Goal: Transaction & Acquisition: Book appointment/travel/reservation

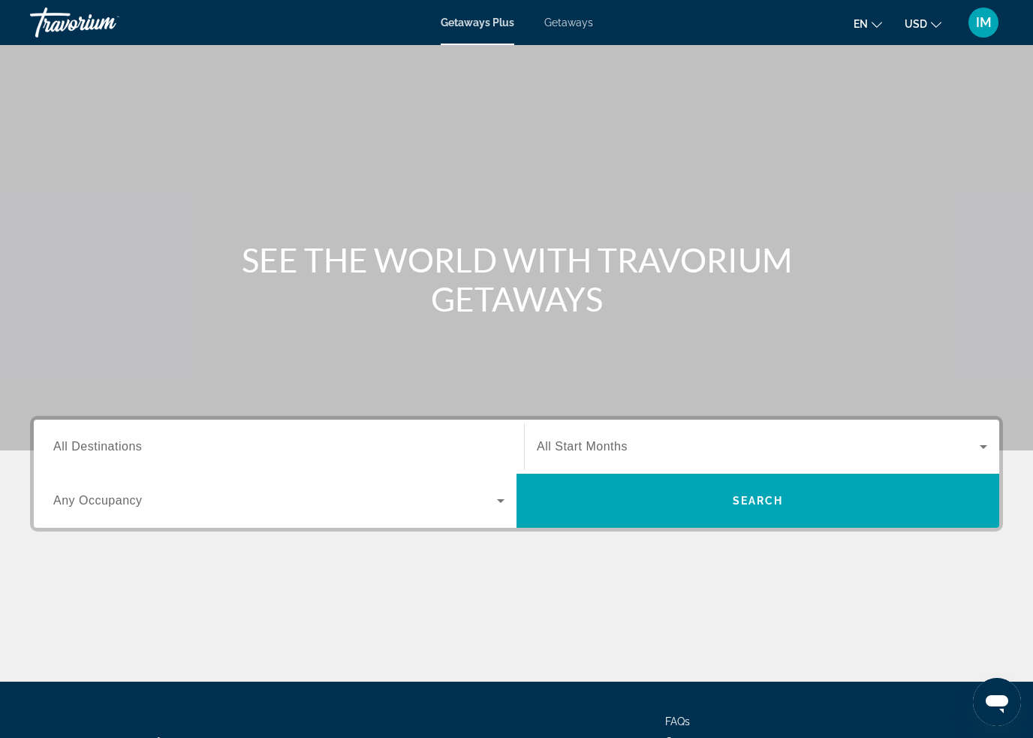
click at [586, 23] on span "Getaways" at bounding box center [568, 23] width 49 height 12
click at [139, 449] on span "All Destinations" at bounding box center [97, 446] width 89 height 13
click at [139, 449] on input "Destination All Destinations" at bounding box center [278, 448] width 451 height 18
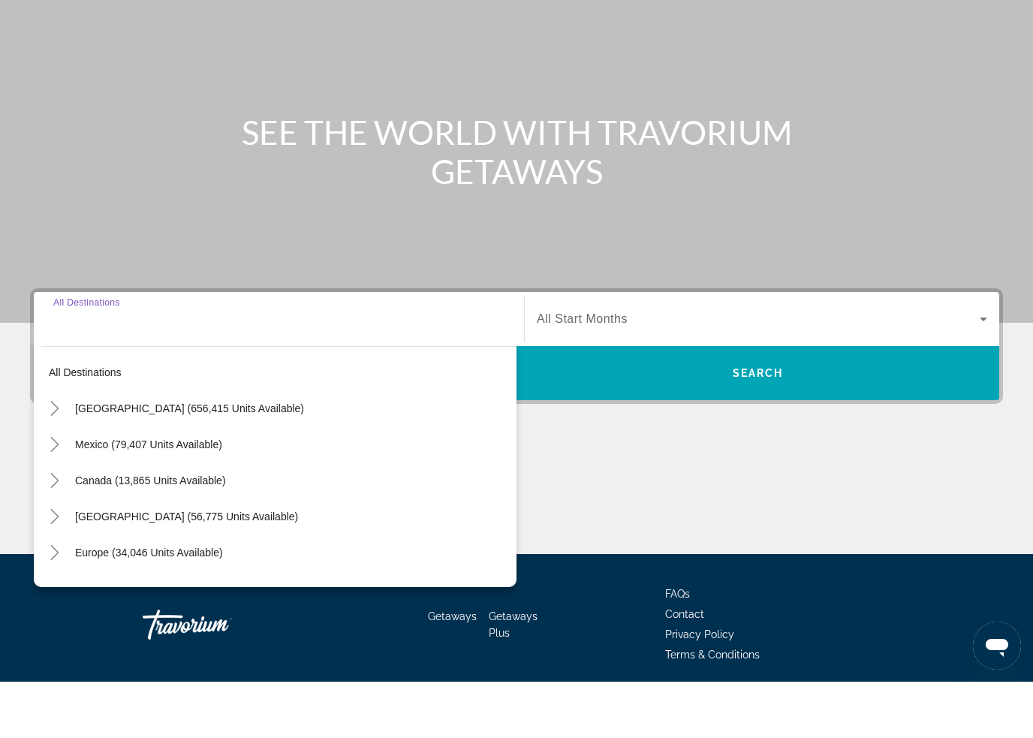
scroll to position [128, 0]
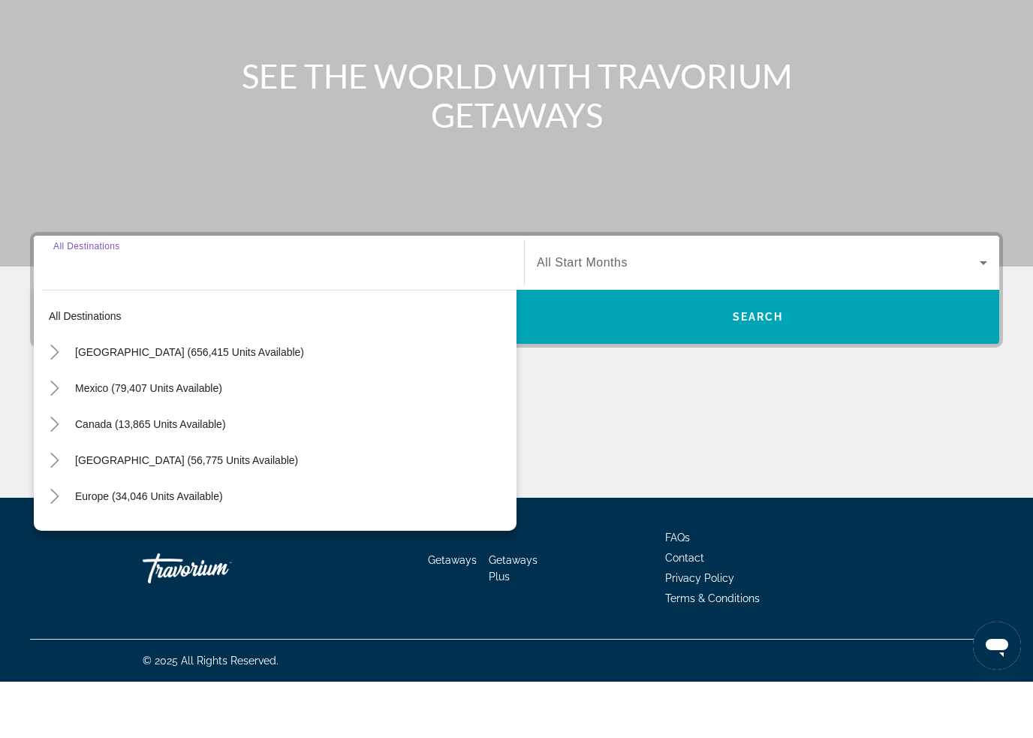
click at [47, 401] on icon "Toggle United States (656,415 units available)" at bounding box center [54, 408] width 15 height 15
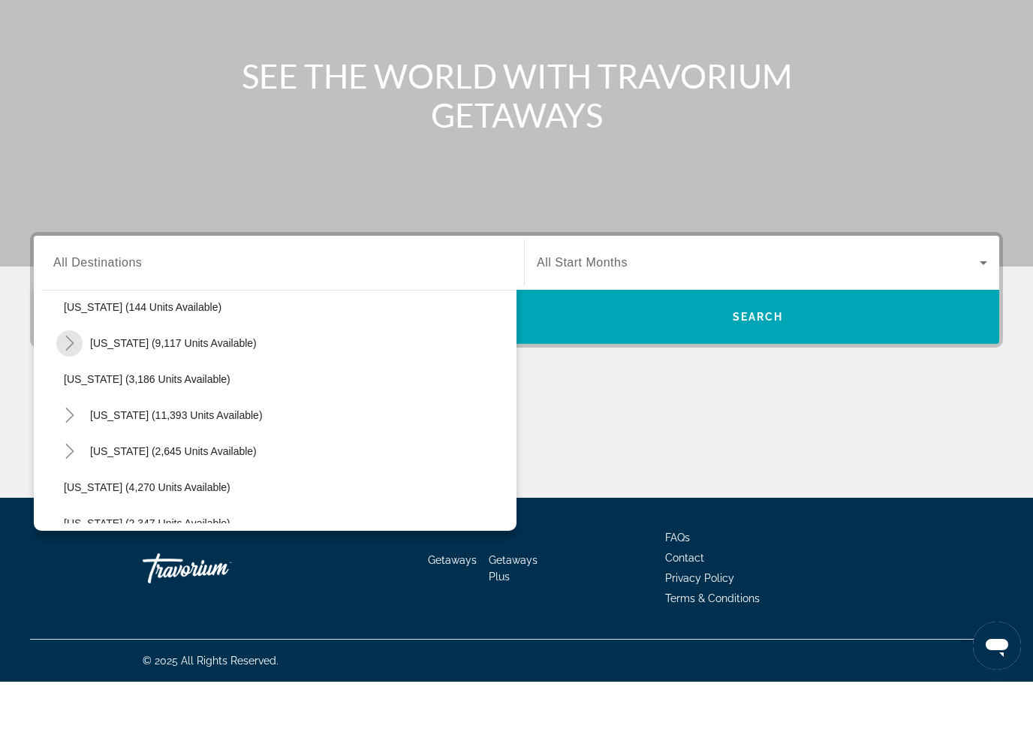
scroll to position [840, 0]
click at [71, 462] on icon "Toggle Nevada (11,393 units available)" at bounding box center [69, 469] width 8 height 15
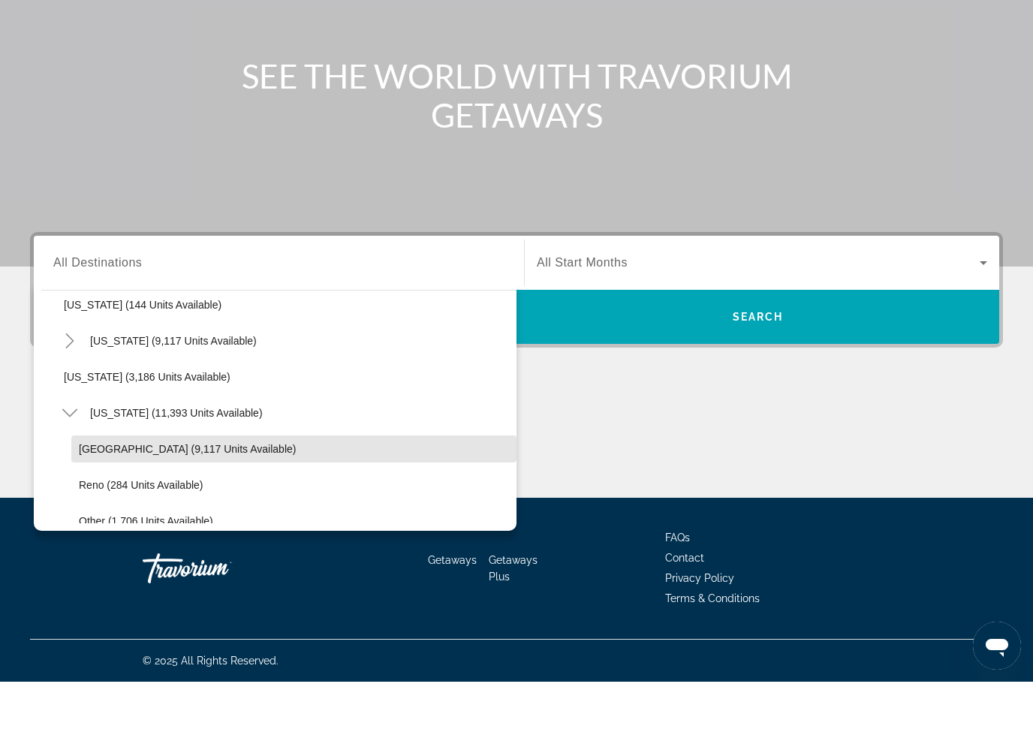
click at [88, 487] on span "Search widget" at bounding box center [293, 505] width 445 height 36
type input "**********"
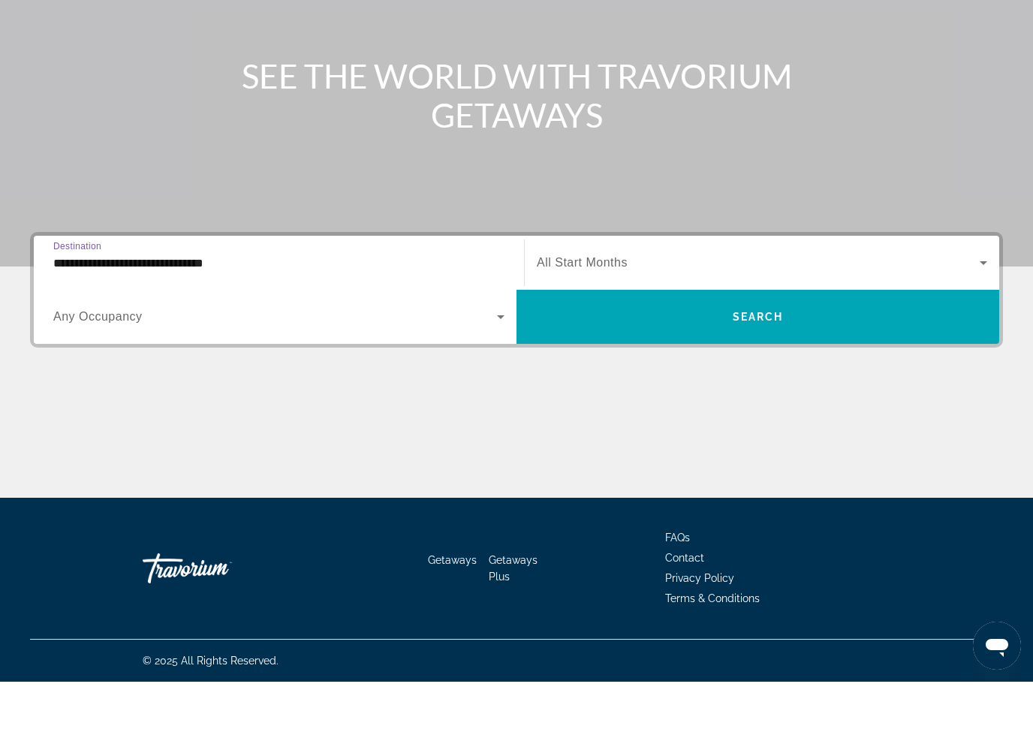
click at [771, 367] on span "Search" at bounding box center [758, 373] width 51 height 12
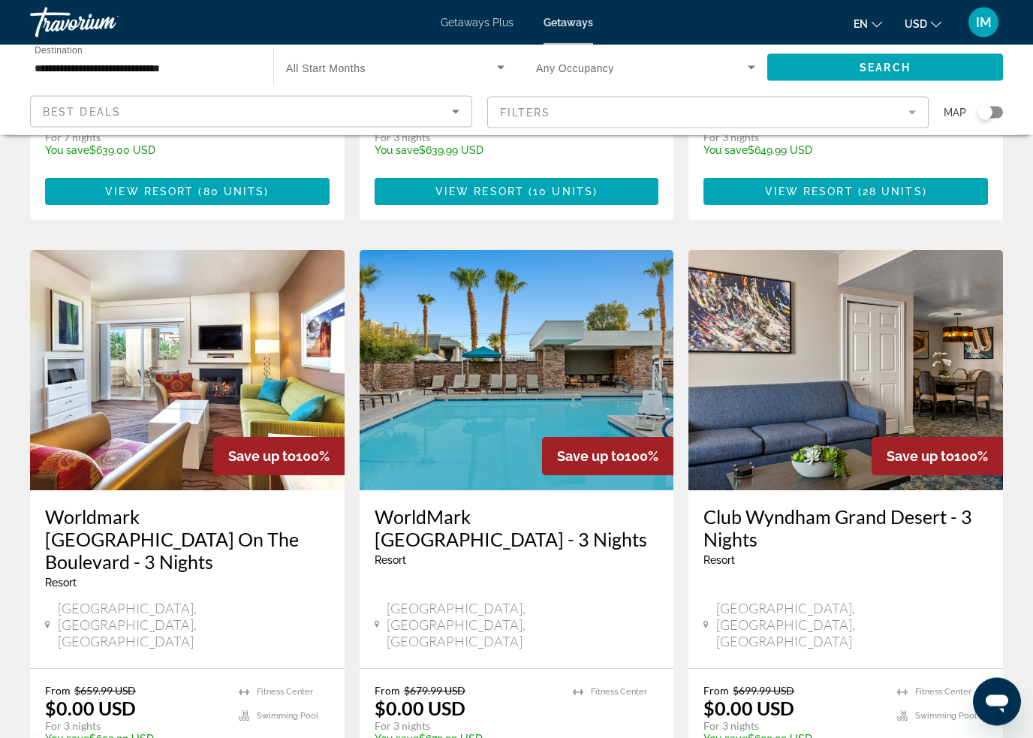
scroll to position [1682, 0]
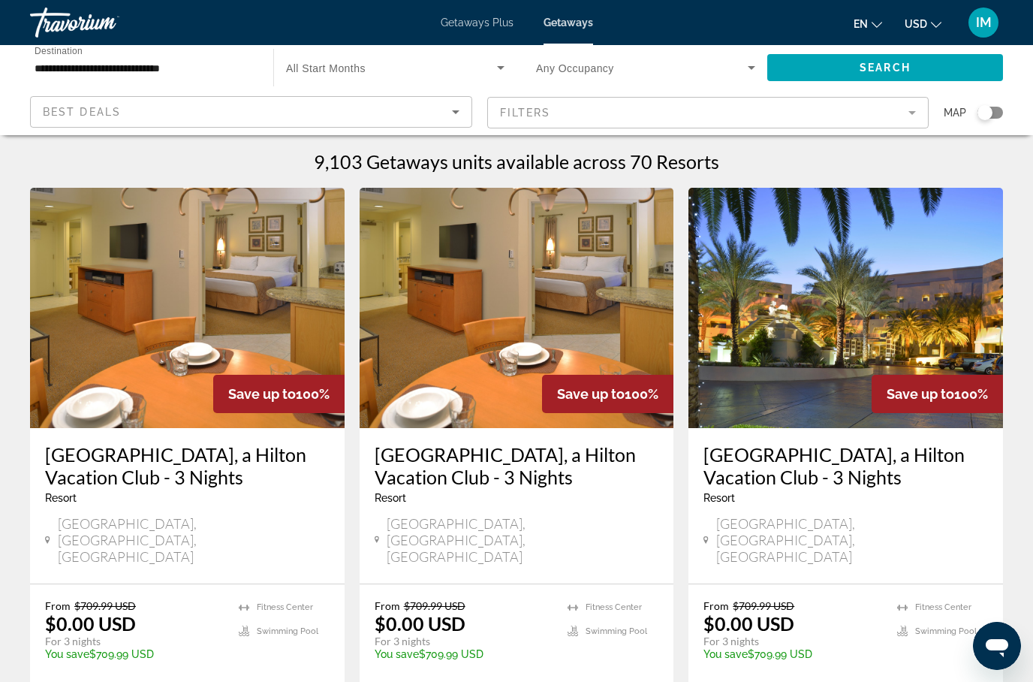
click at [82, 52] on span "Destination" at bounding box center [59, 51] width 48 height 10
click at [82, 59] on input "**********" at bounding box center [144, 68] width 219 height 18
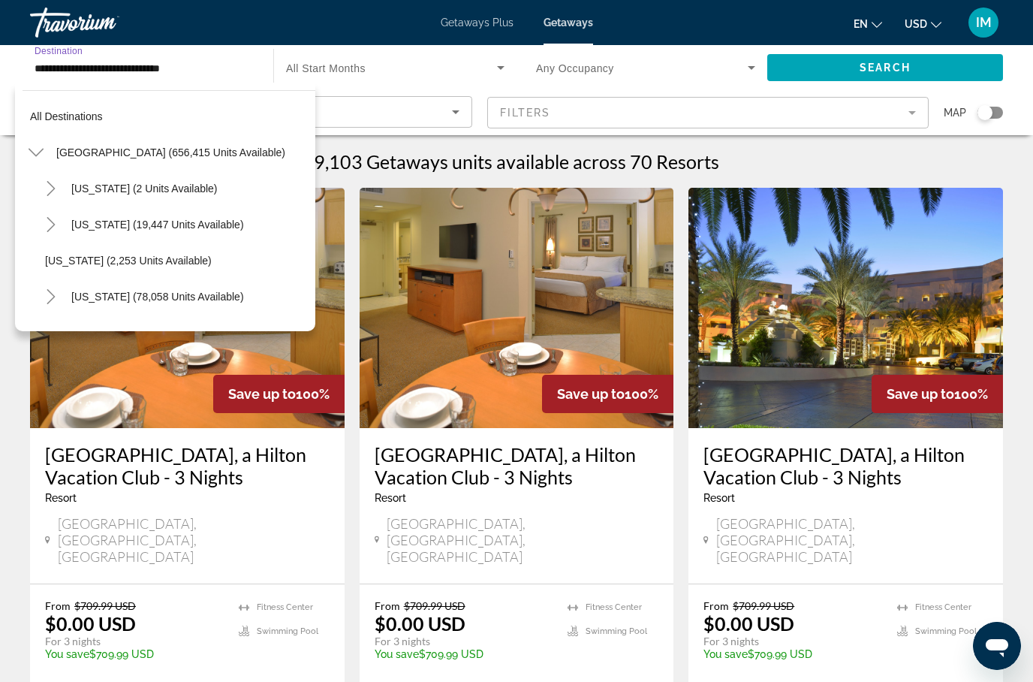
click at [38, 143] on mat-icon "Toggle United States (656,415 units available)" at bounding box center [36, 153] width 26 height 26
click at [39, 194] on icon "Toggle Mexico (79,407 units available)" at bounding box center [36, 188] width 15 height 15
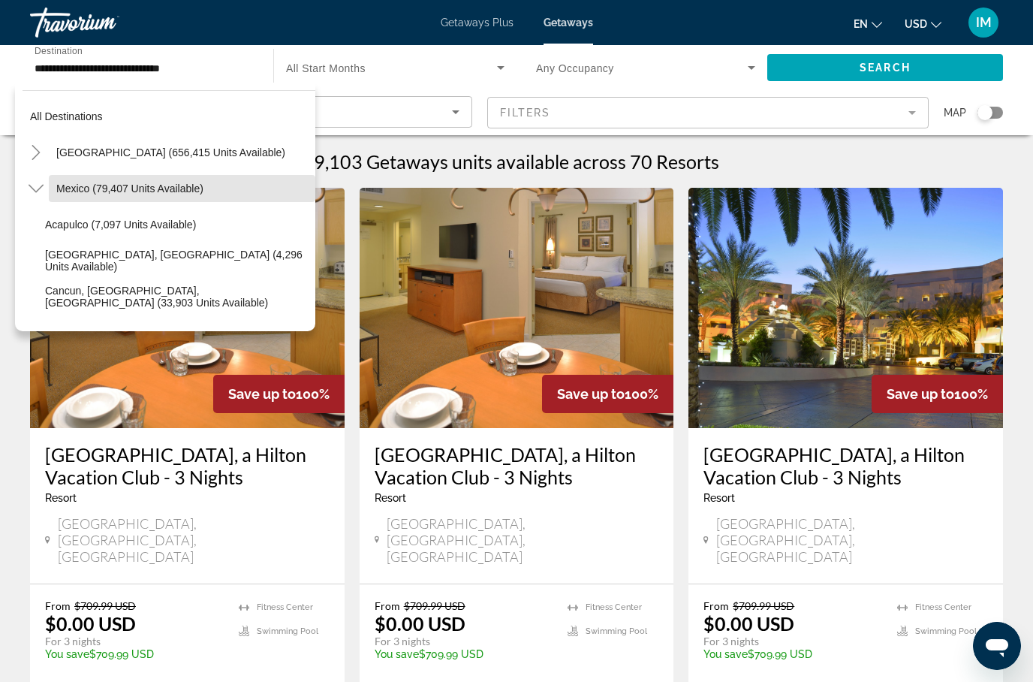
click at [86, 186] on span "Mexico (79,407 units available)" at bounding box center [129, 188] width 147 height 12
type input "**********"
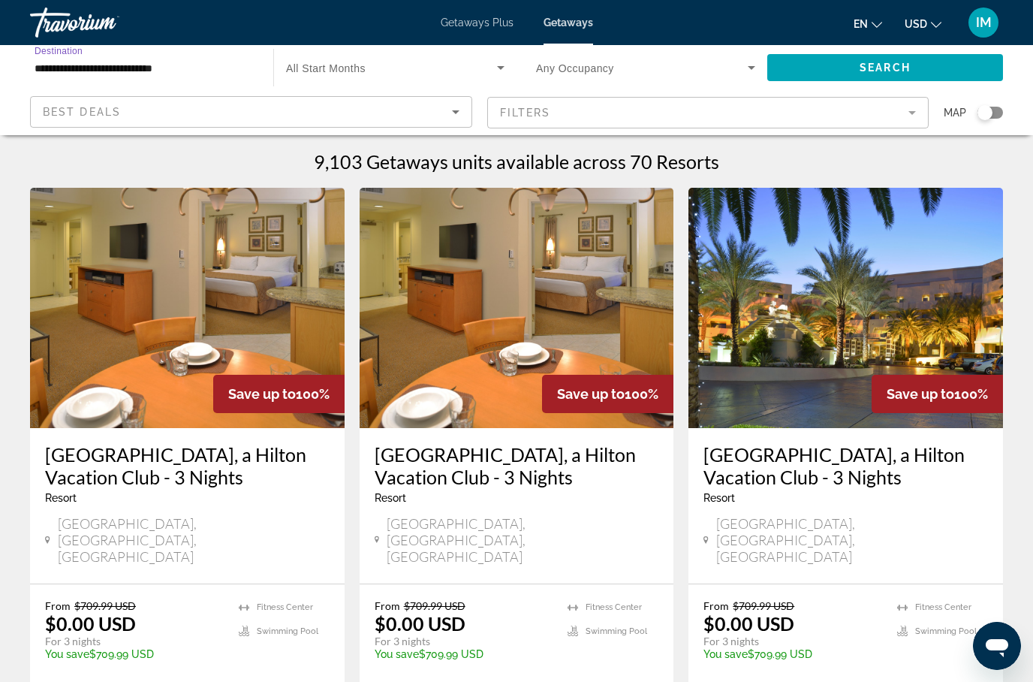
click at [895, 71] on span "Search" at bounding box center [885, 68] width 51 height 12
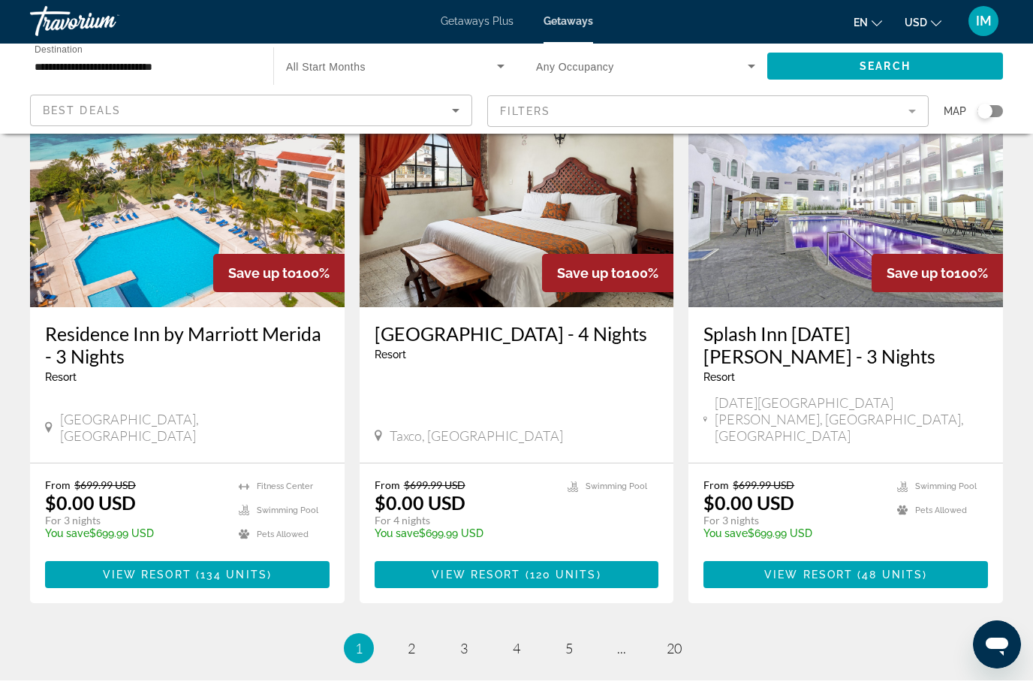
scroll to position [1840, 0]
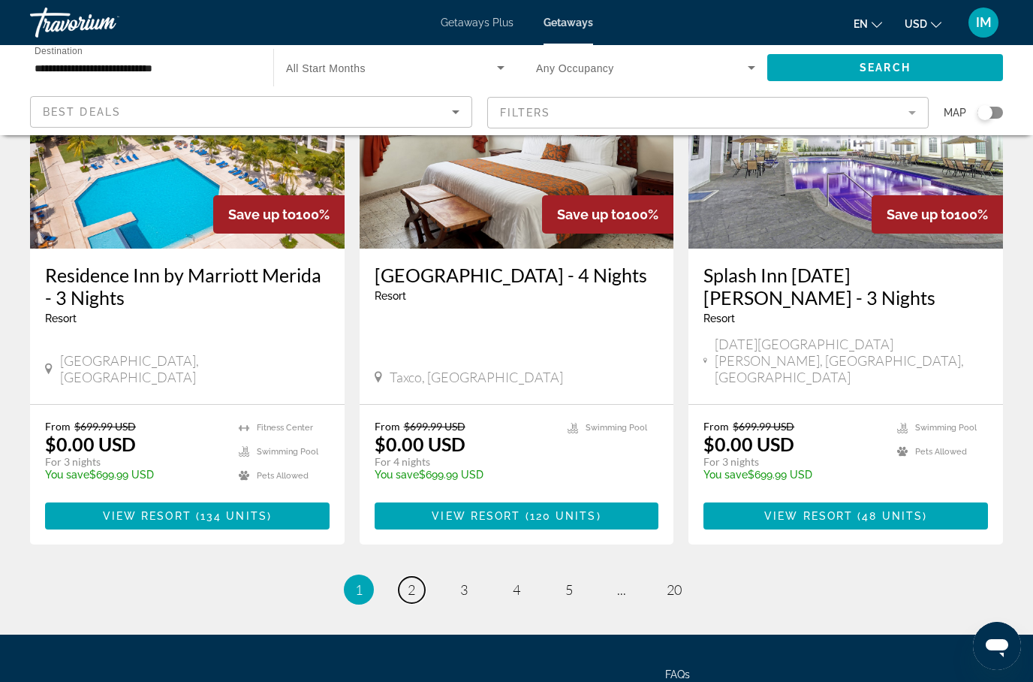
click at [408, 577] on link "page 2" at bounding box center [412, 590] width 26 height 26
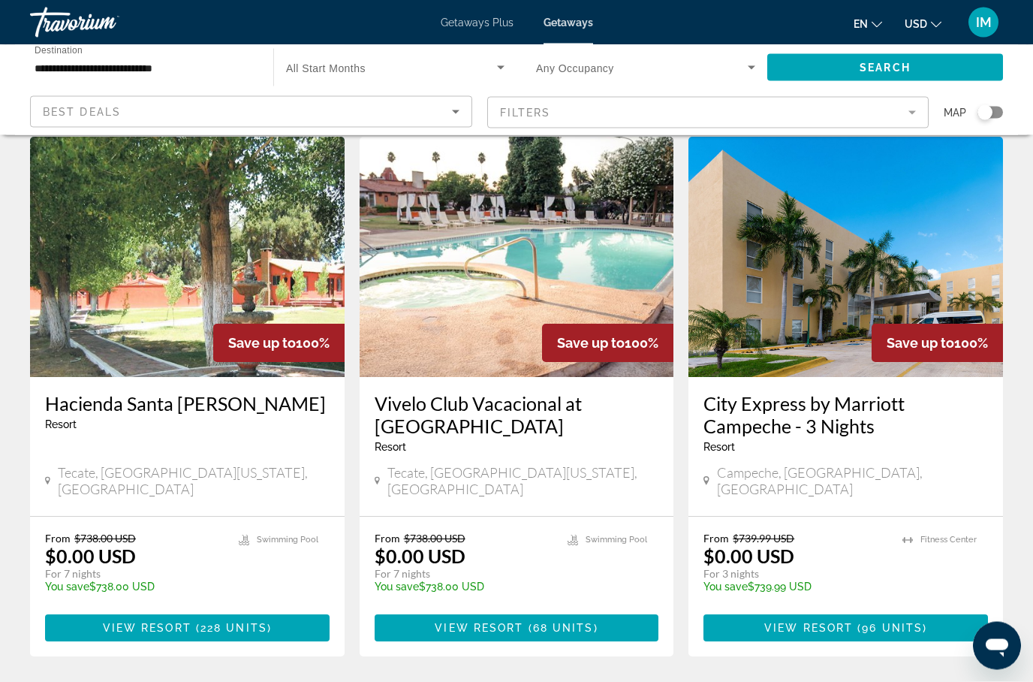
scroll to position [1767, 0]
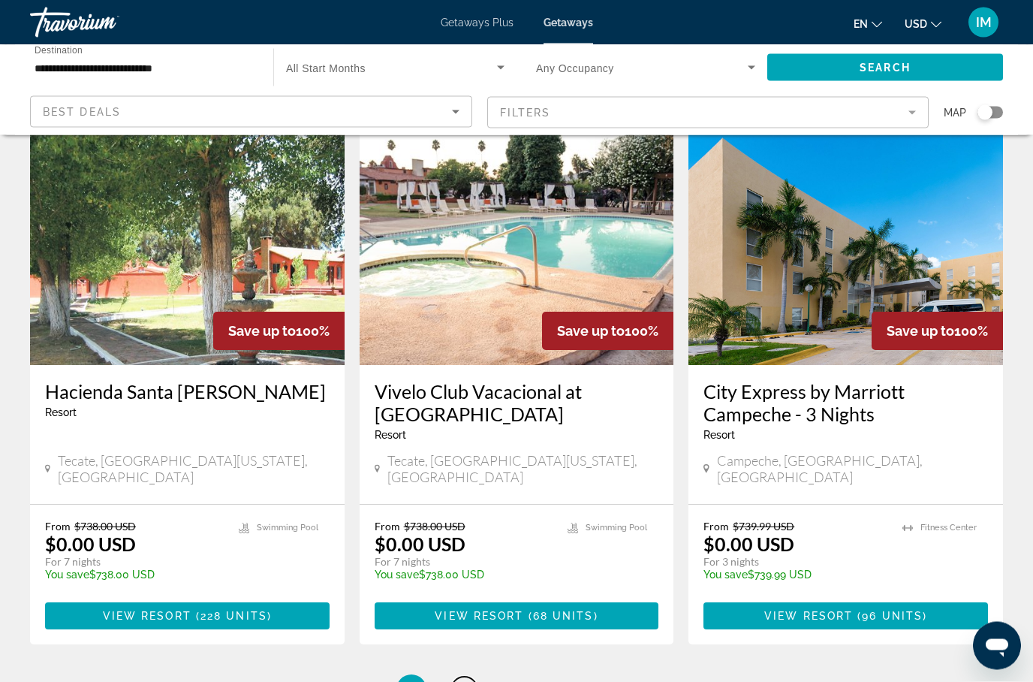
click at [472, 677] on link "page 3" at bounding box center [464, 690] width 26 height 26
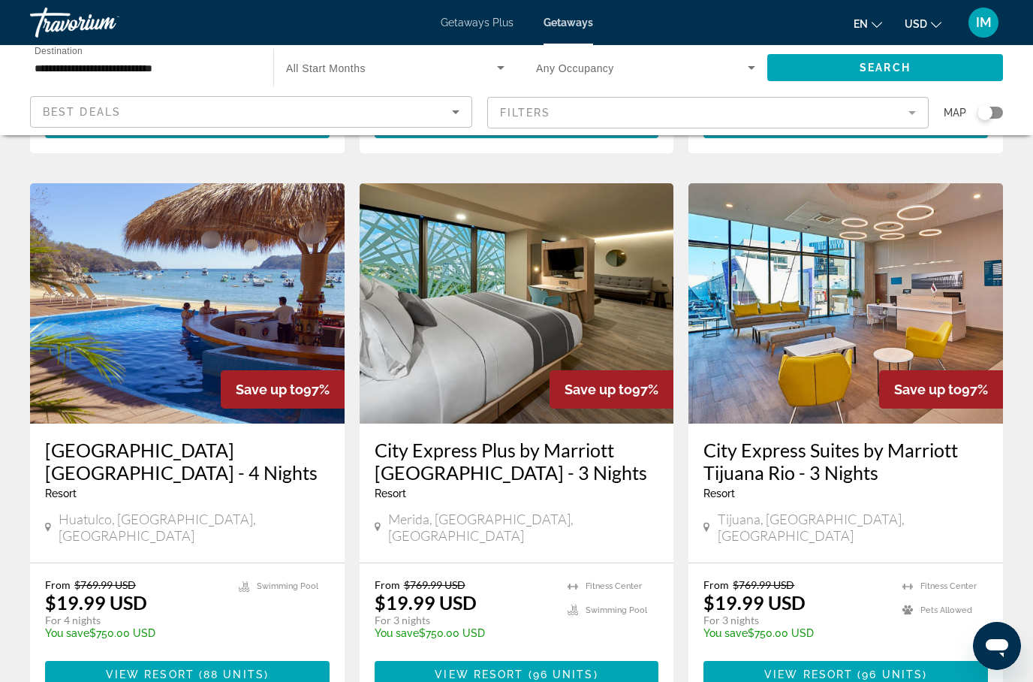
scroll to position [1117, 0]
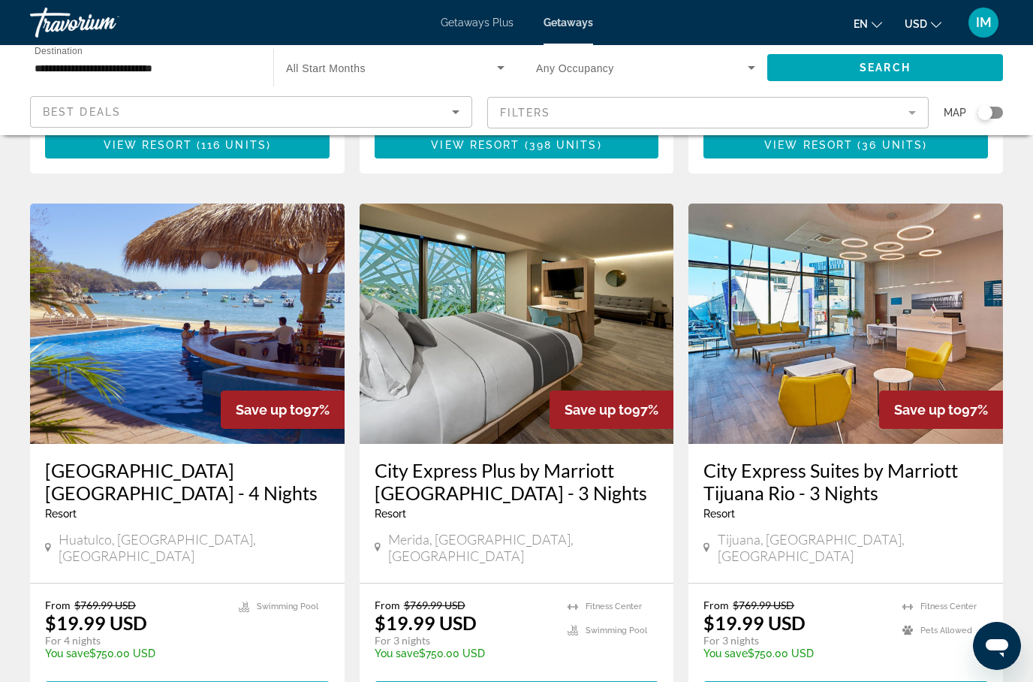
click at [122, 689] on span "View Resort" at bounding box center [150, 695] width 89 height 12
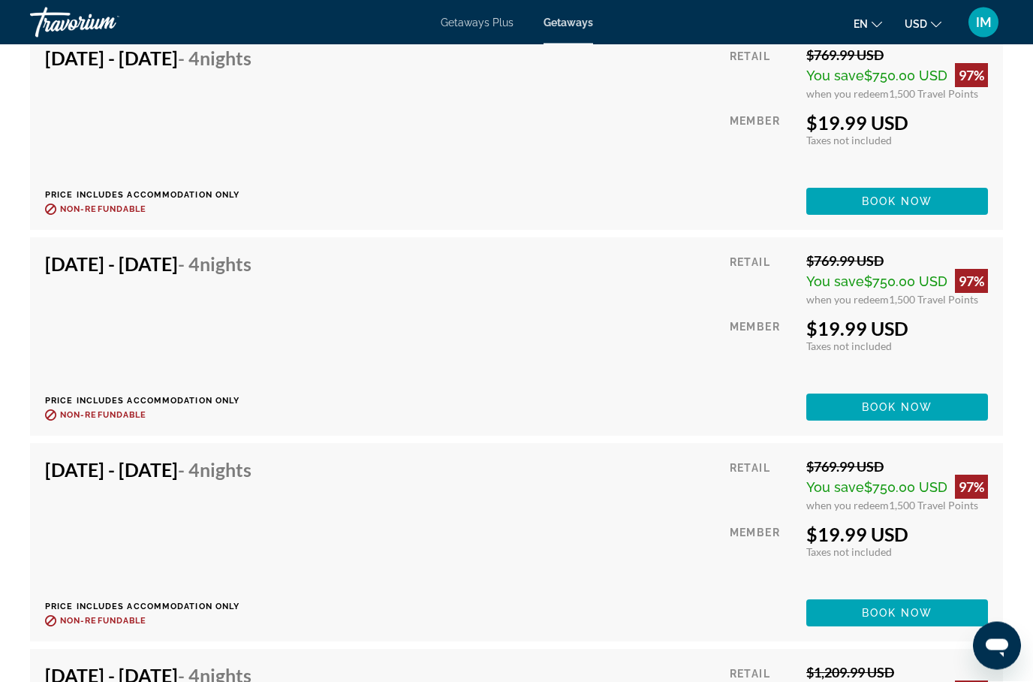
scroll to position [4316, 0]
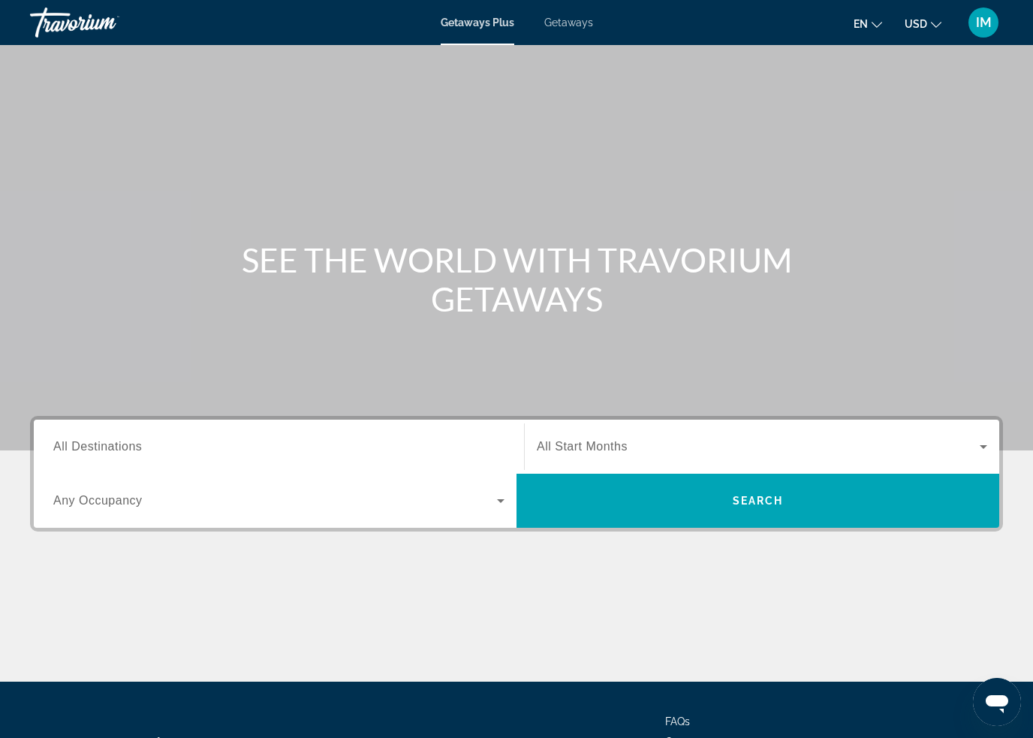
click at [581, 22] on span "Getaways" at bounding box center [568, 23] width 49 height 12
click at [86, 448] on span "All Destinations" at bounding box center [97, 446] width 89 height 13
click at [86, 448] on input "Destination All Destinations" at bounding box center [278, 448] width 451 height 18
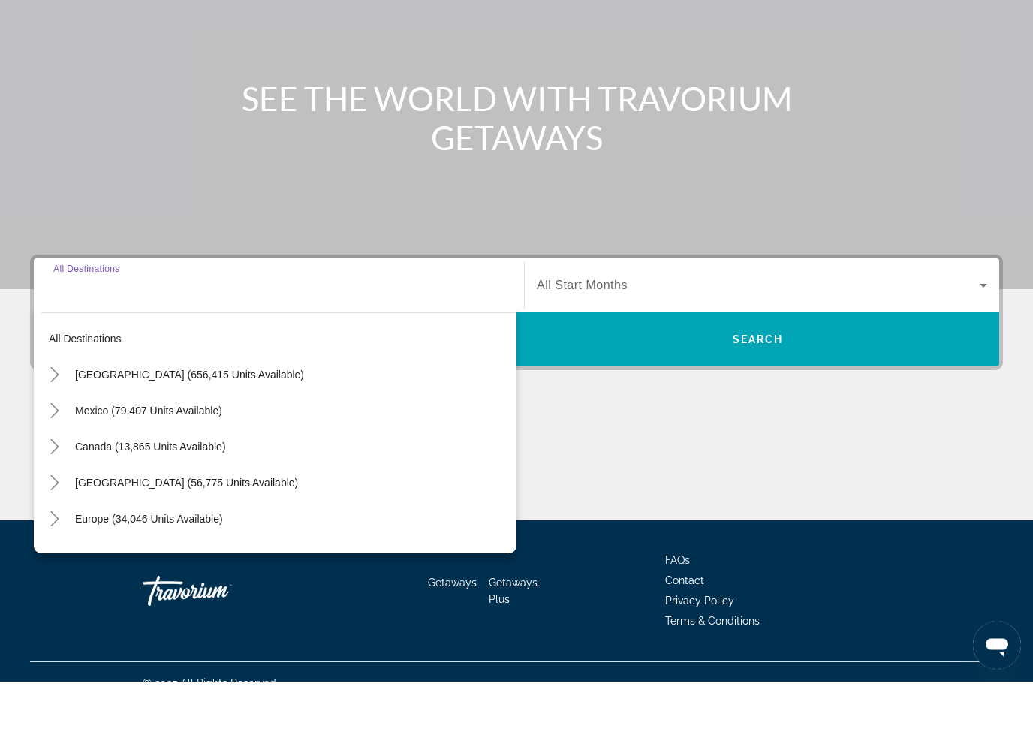
scroll to position [127, 0]
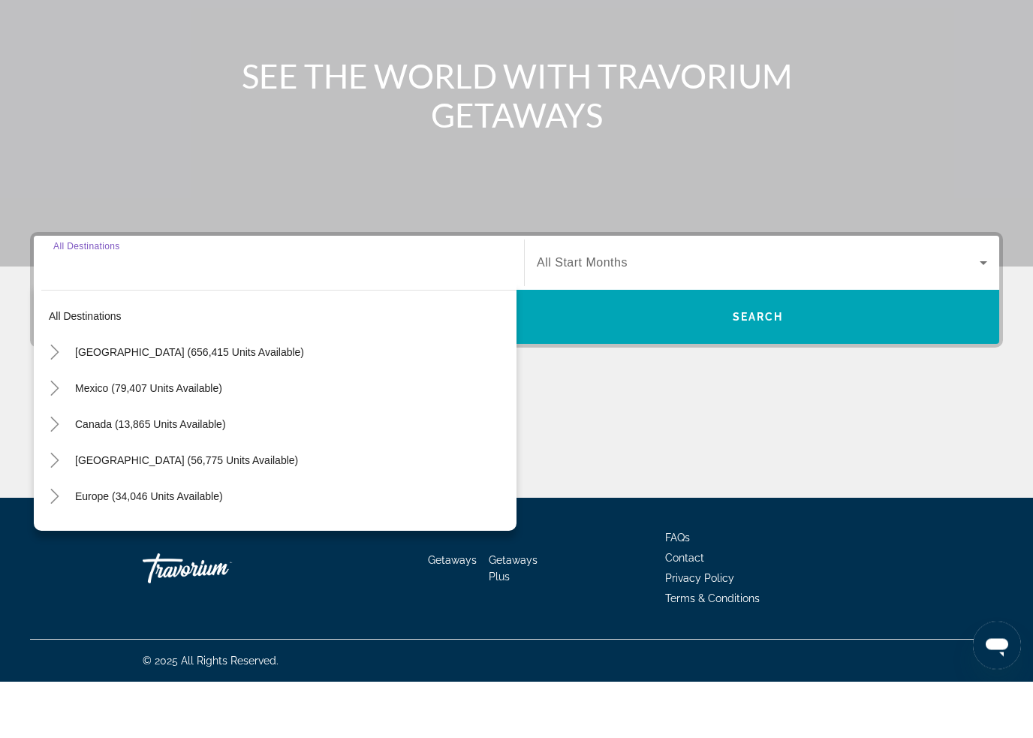
click at [49, 438] on icon "Toggle Mexico (79,407 units available)" at bounding box center [54, 445] width 15 height 15
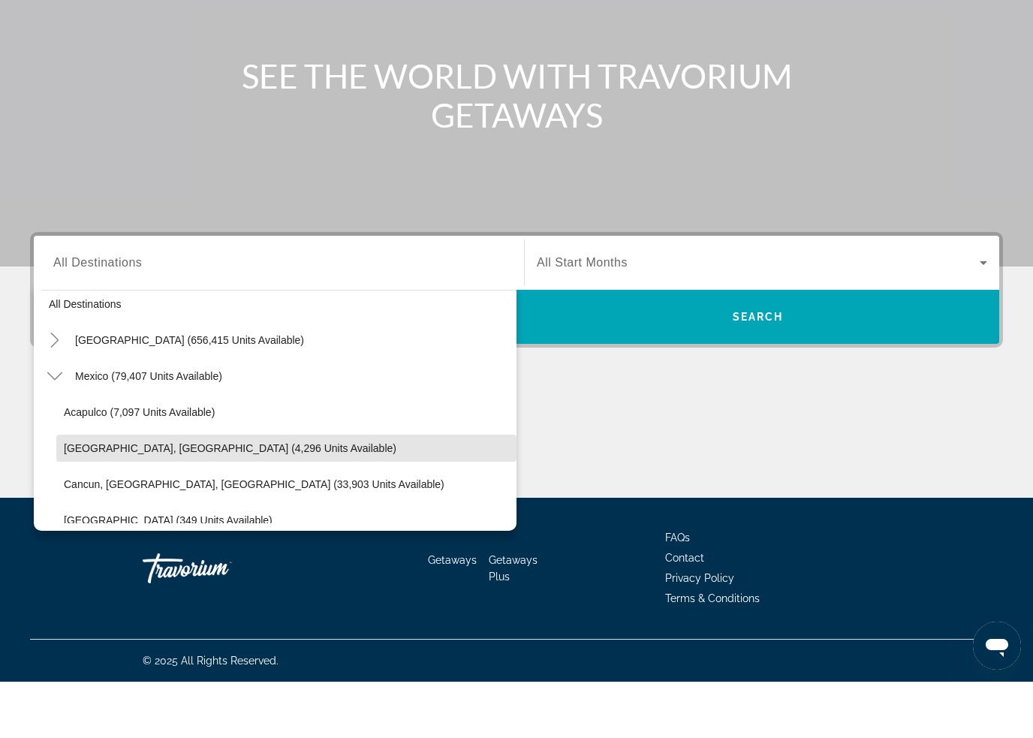
scroll to position [7, 0]
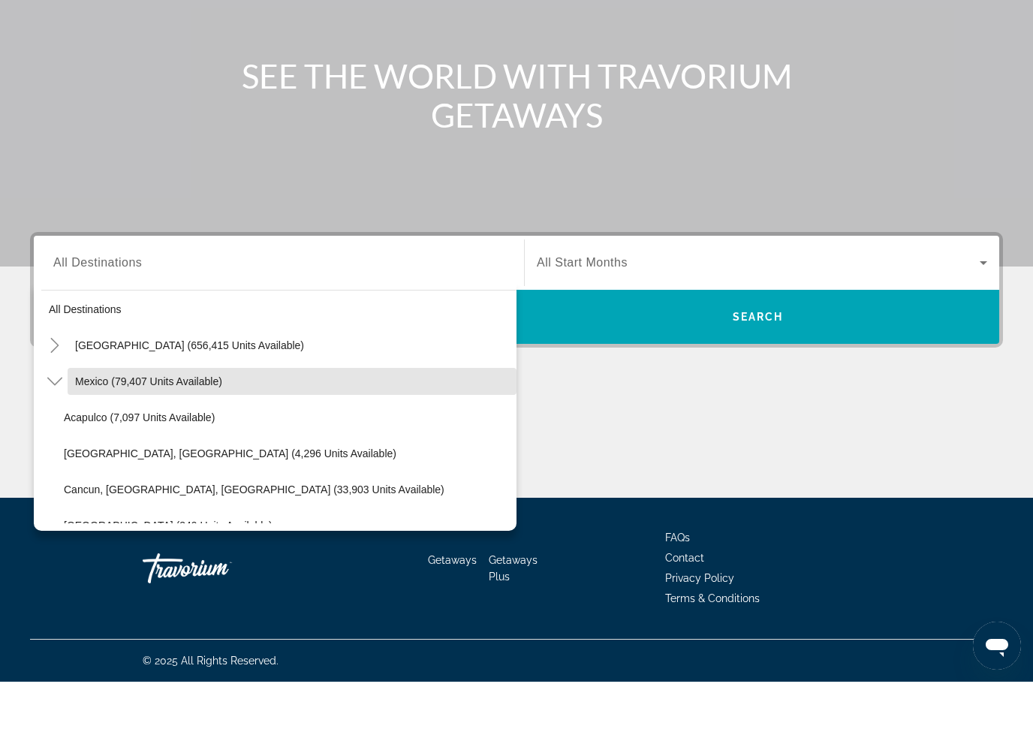
click at [108, 420] on span "Search widget" at bounding box center [292, 438] width 449 height 36
type input "**********"
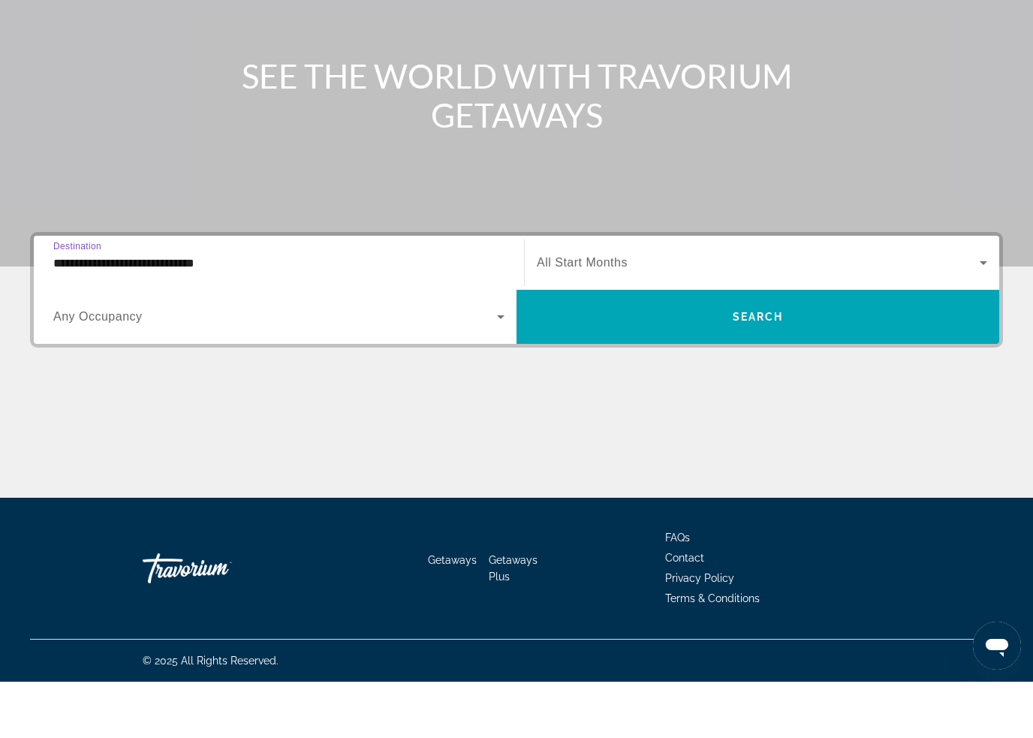
click at [840, 355] on span "Search widget" at bounding box center [758, 373] width 483 height 36
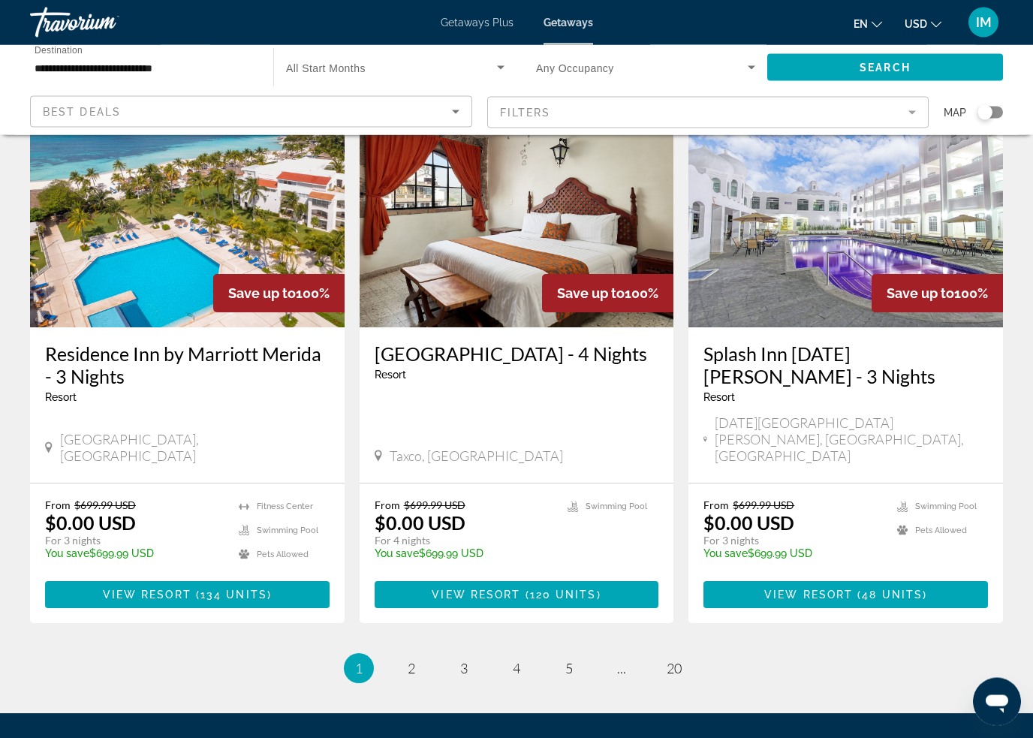
scroll to position [1780, 0]
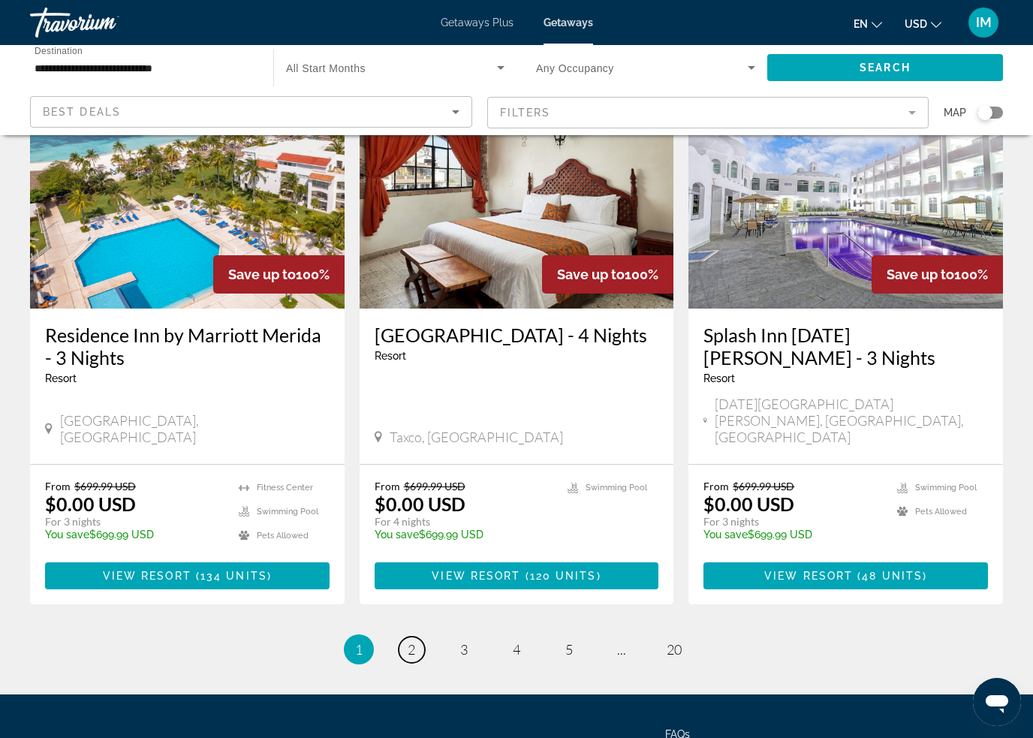
click at [419, 637] on link "page 2" at bounding box center [412, 650] width 26 height 26
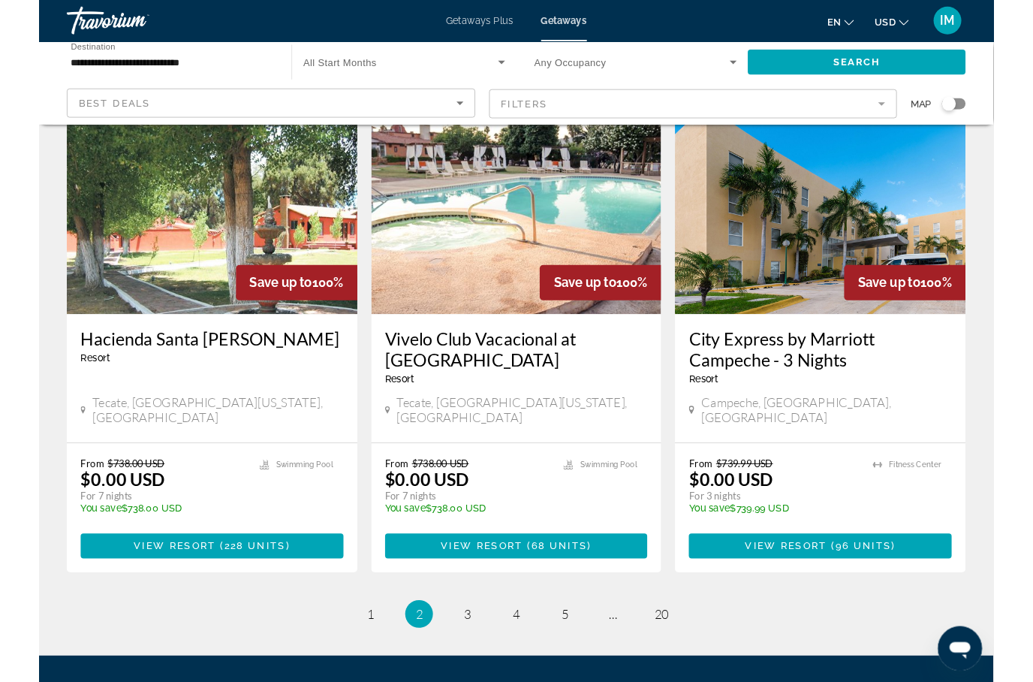
scroll to position [1854, 0]
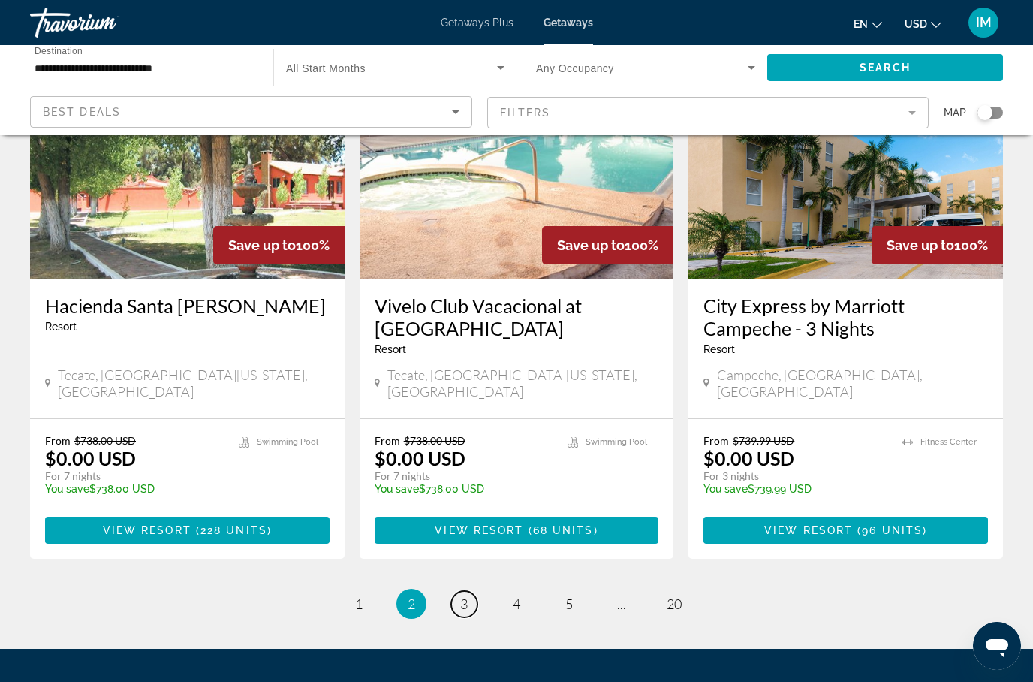
click at [476, 591] on link "page 3" at bounding box center [464, 604] width 26 height 26
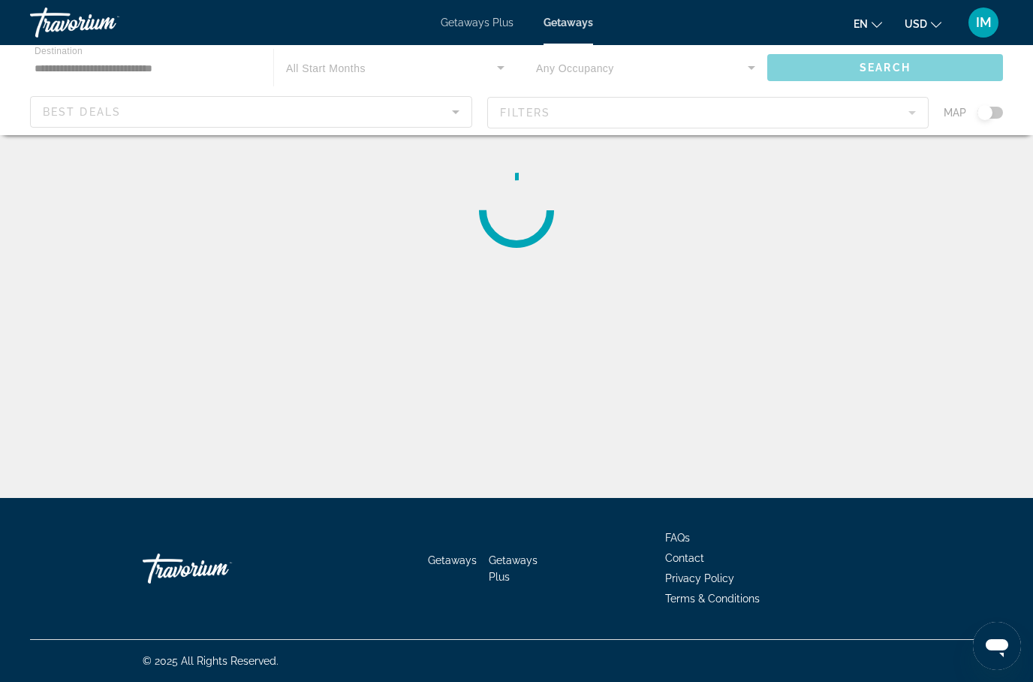
scroll to position [60, 0]
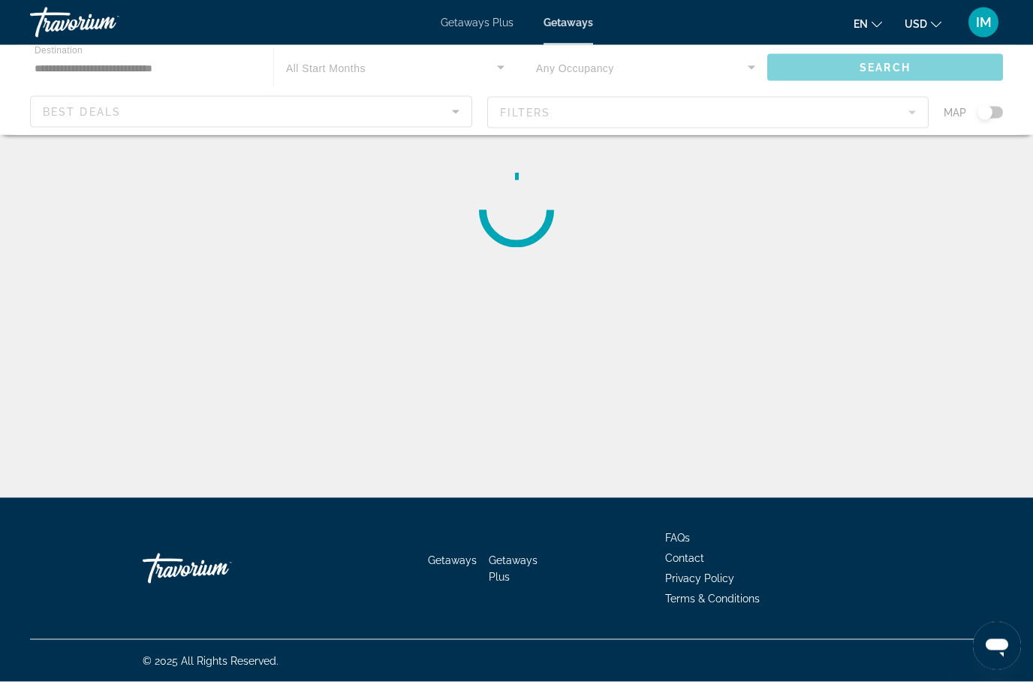
scroll to position [60, 0]
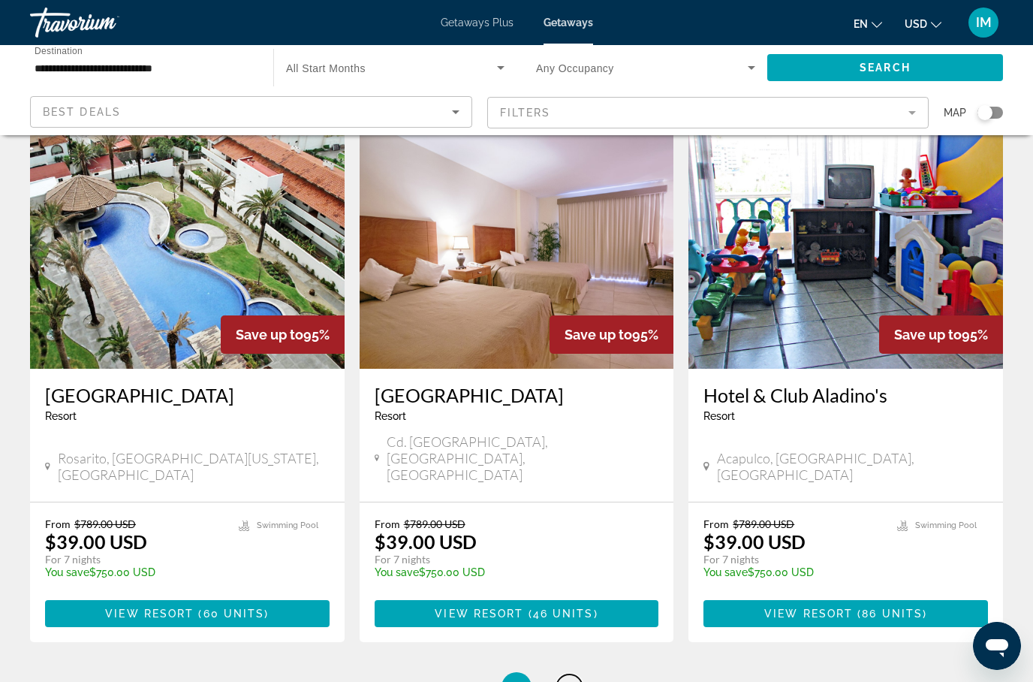
click at [572, 679] on span "5" at bounding box center [570, 687] width 8 height 17
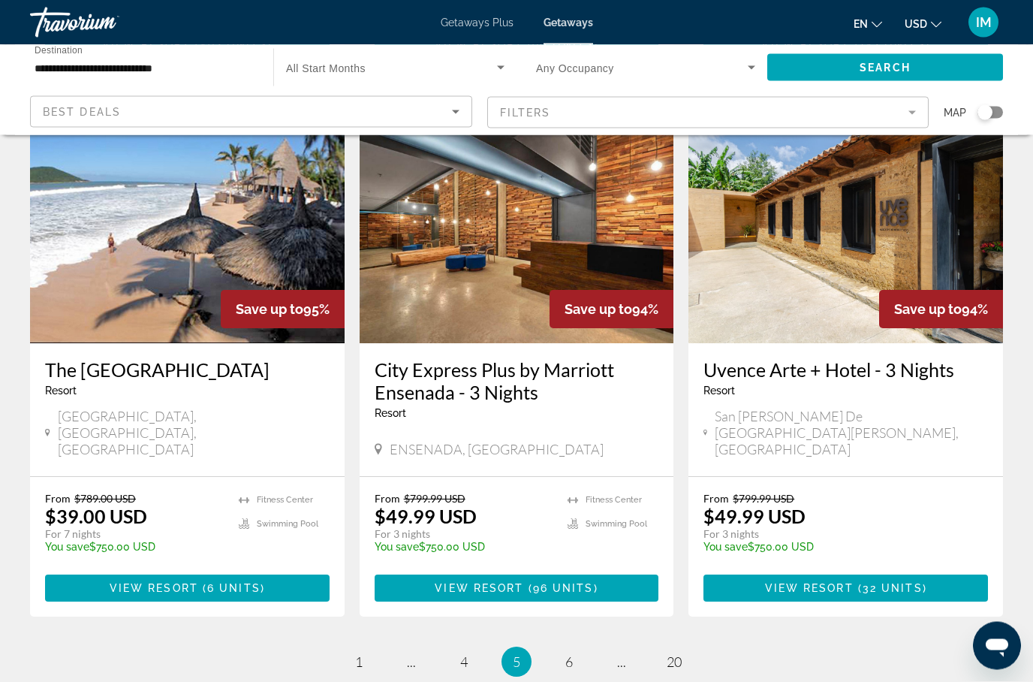
scroll to position [1796, 0]
click at [573, 649] on link "page 6" at bounding box center [570, 662] width 26 height 26
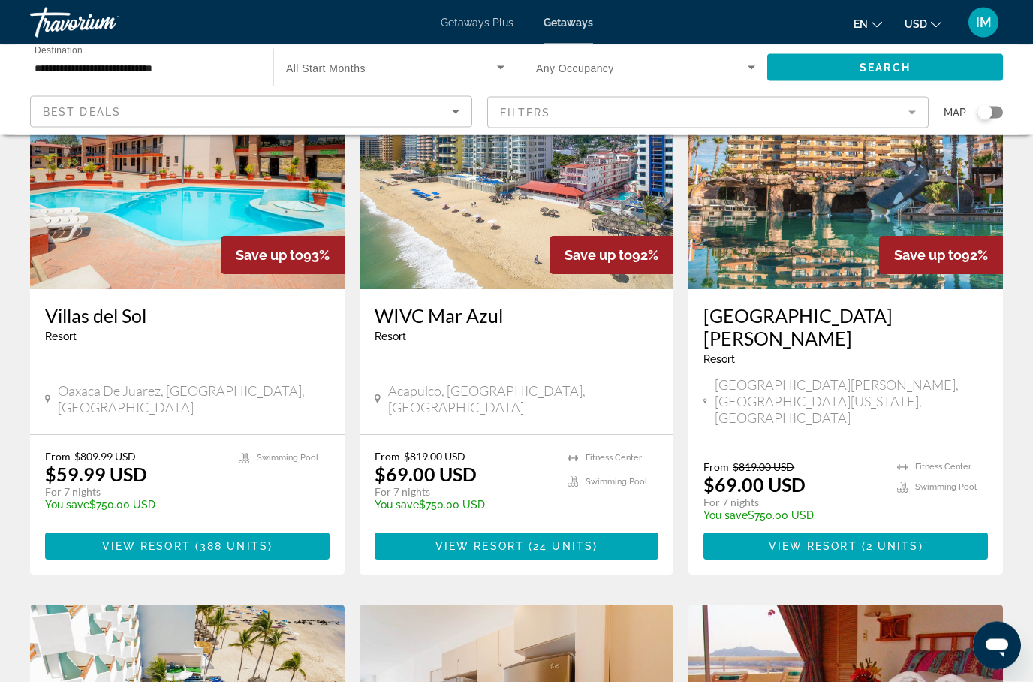
scroll to position [140, 0]
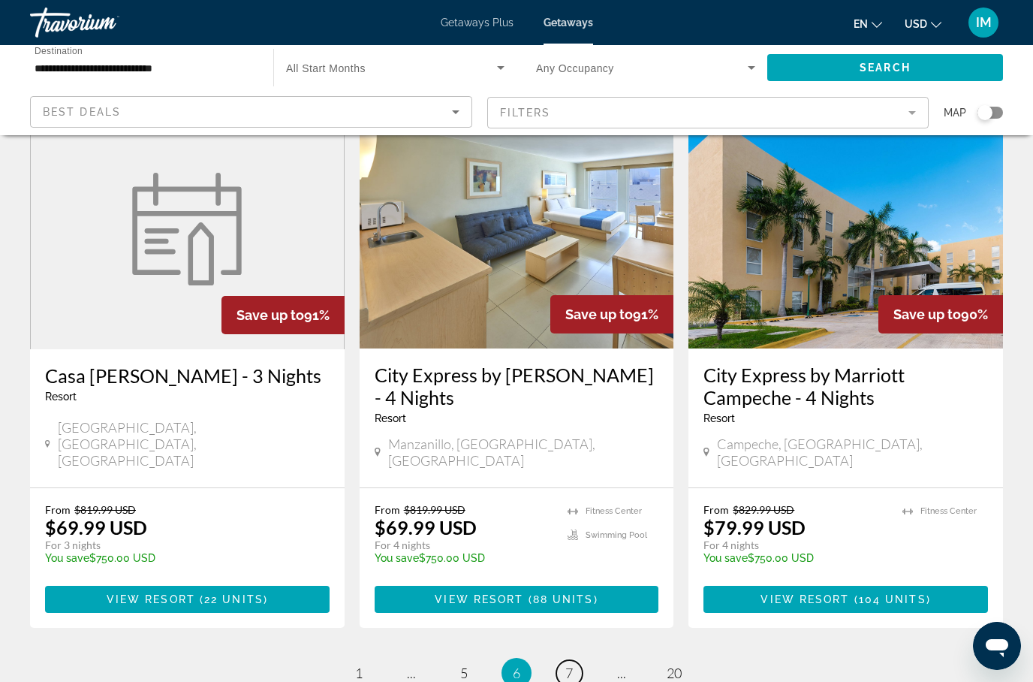
click at [581, 660] on link "page 7" at bounding box center [570, 673] width 26 height 26
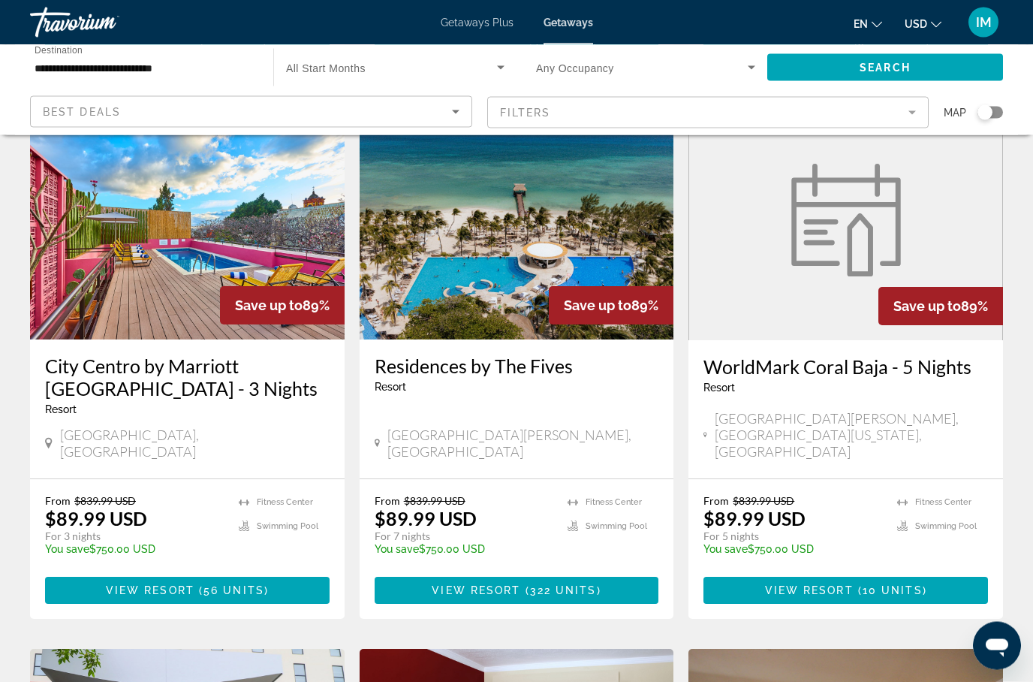
scroll to position [678, 0]
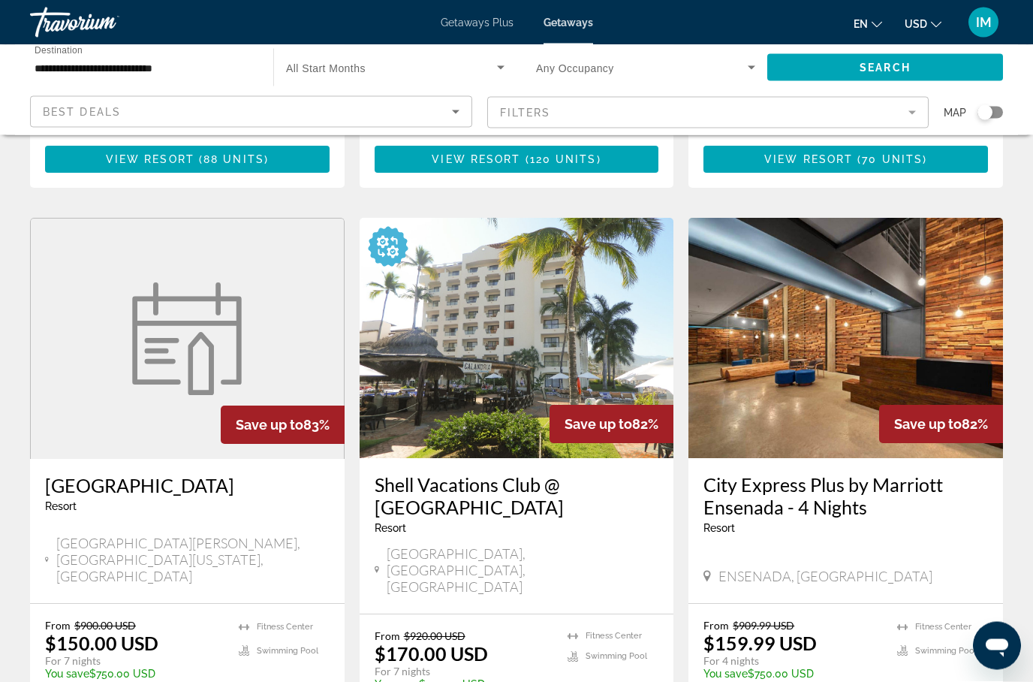
scroll to position [1714, 0]
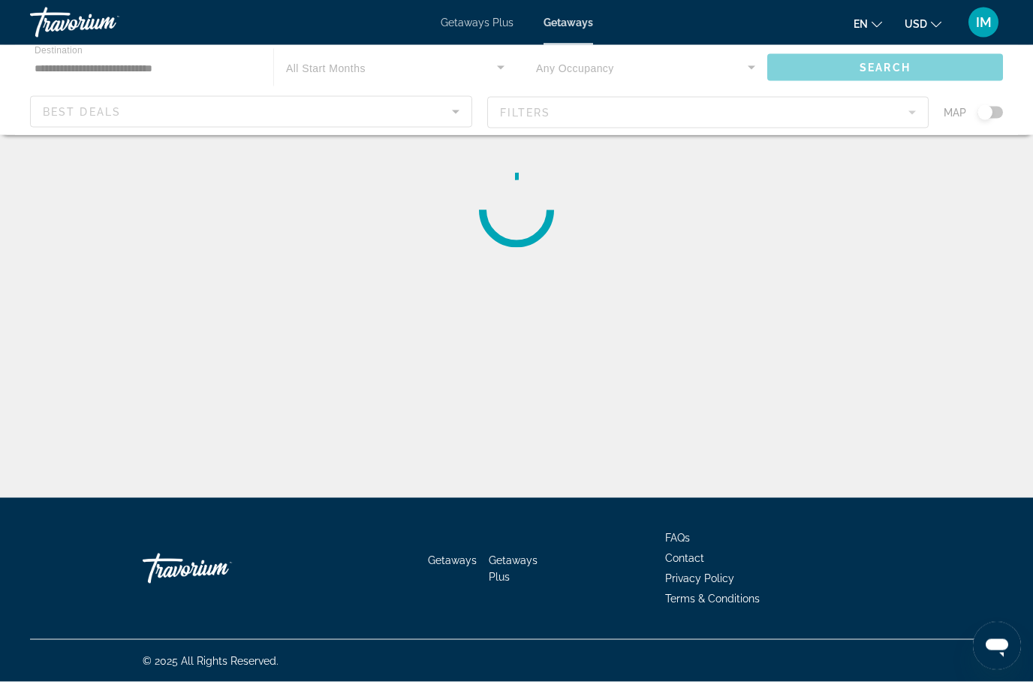
scroll to position [60, 0]
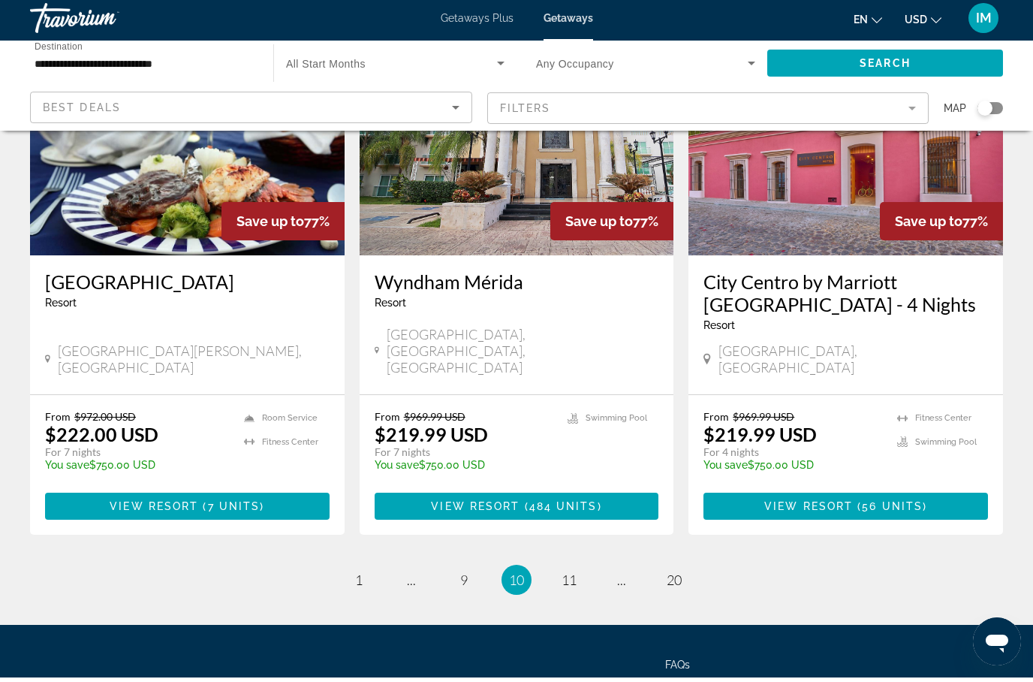
scroll to position [1861, 0]
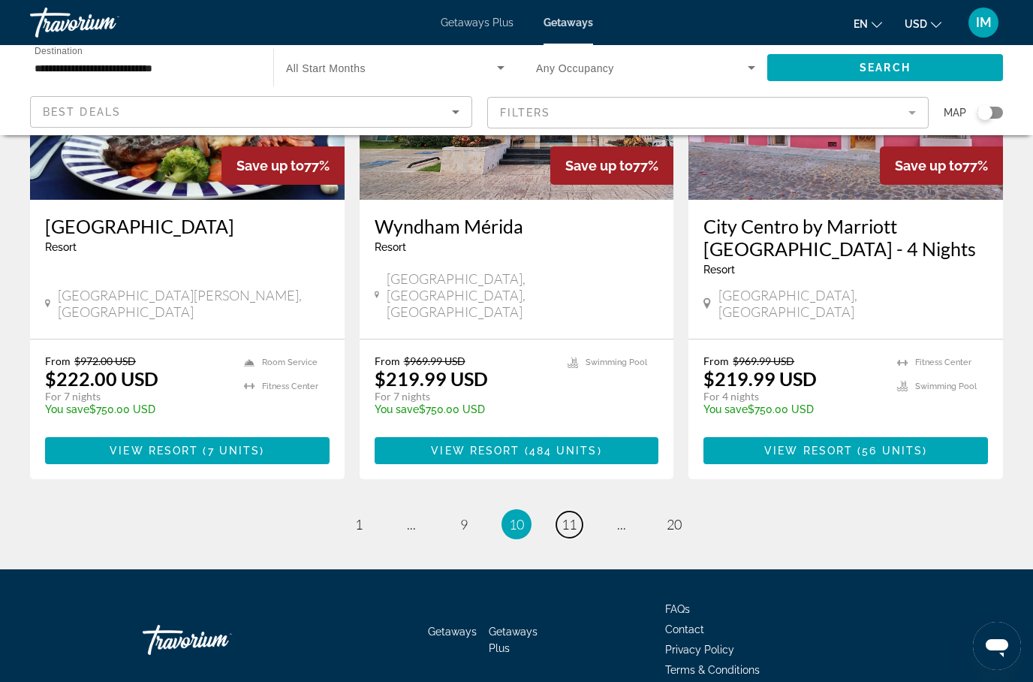
click at [577, 516] on span "11" at bounding box center [569, 524] width 15 height 17
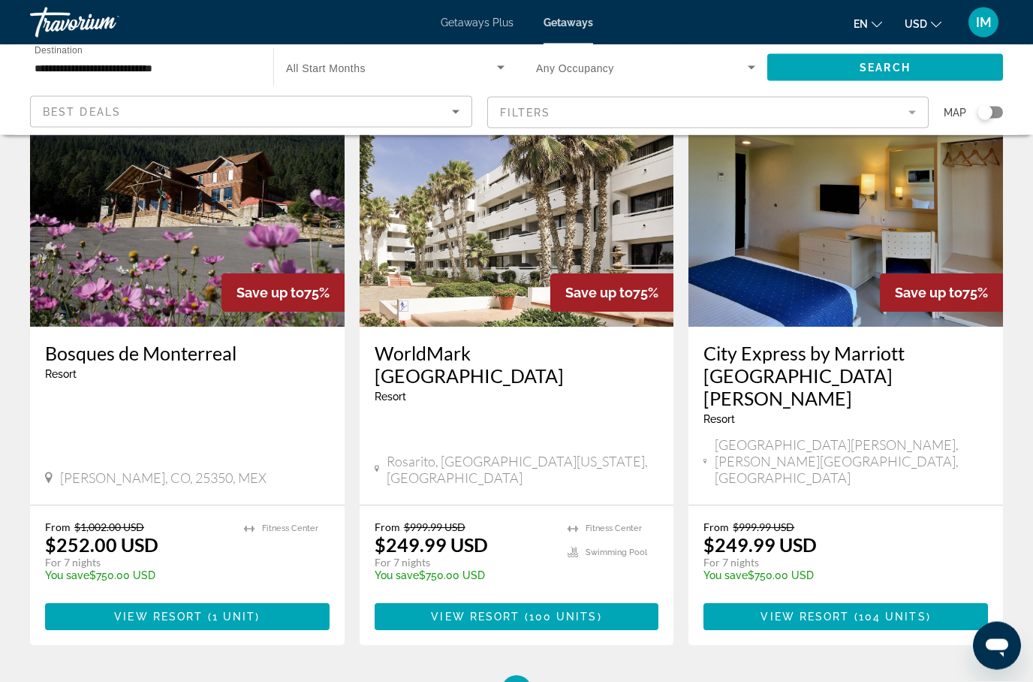
scroll to position [1793, 0]
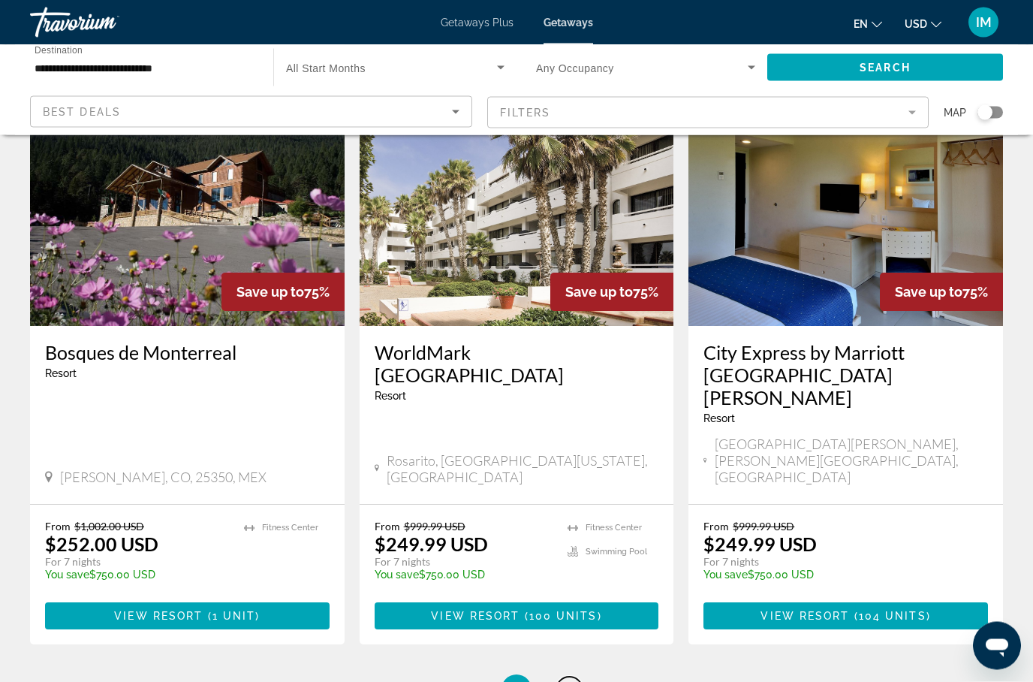
click at [572, 677] on link "page 12" at bounding box center [570, 690] width 26 height 26
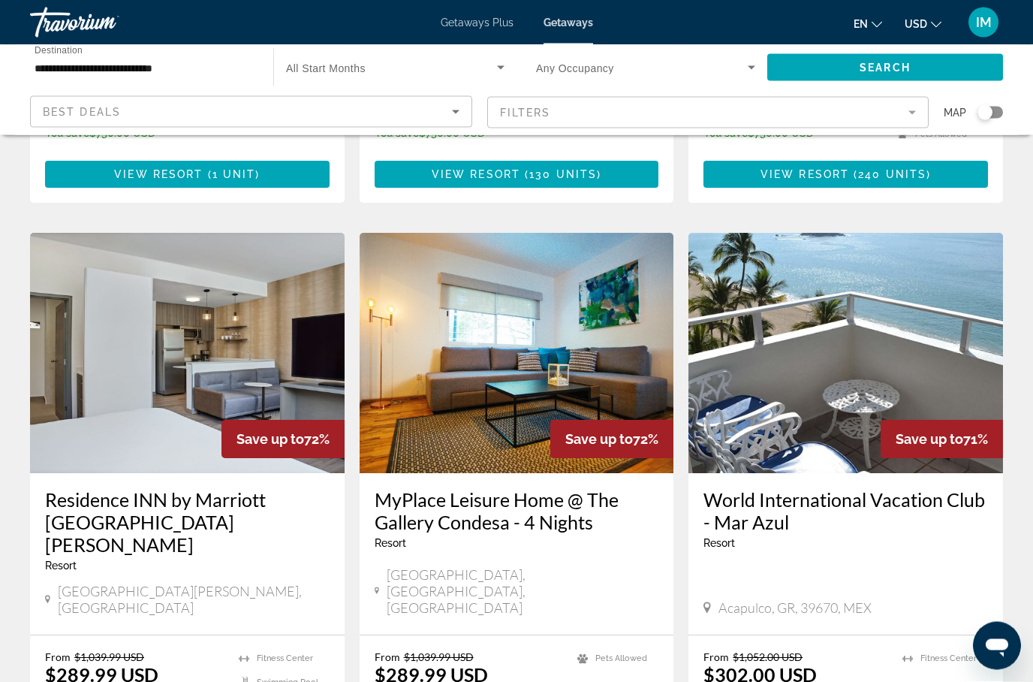
scroll to position [1637, 0]
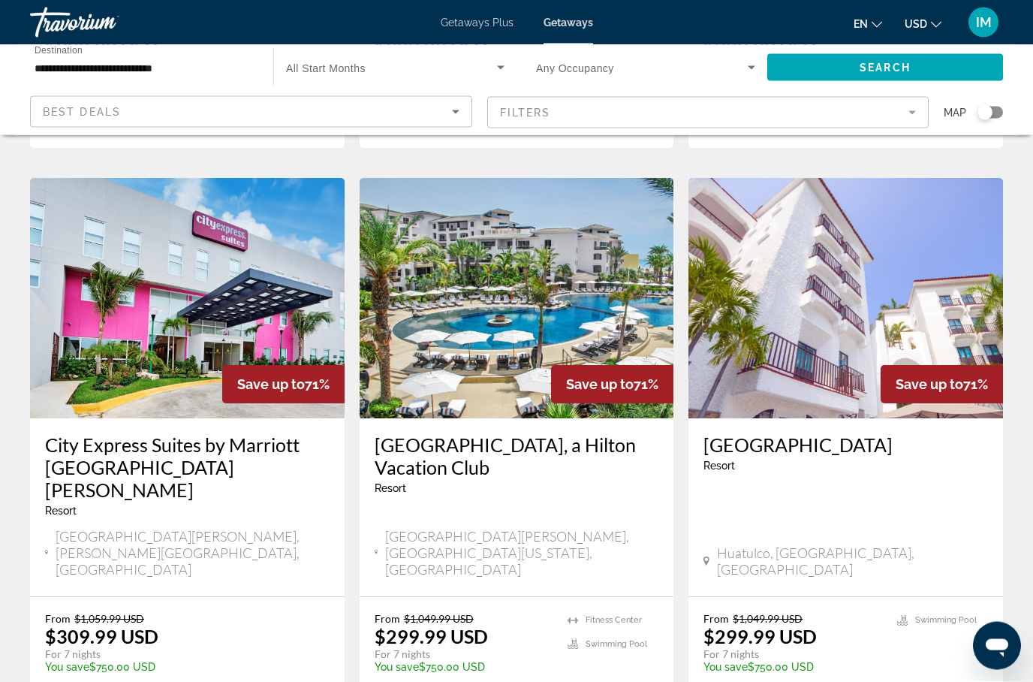
scroll to position [566, 0]
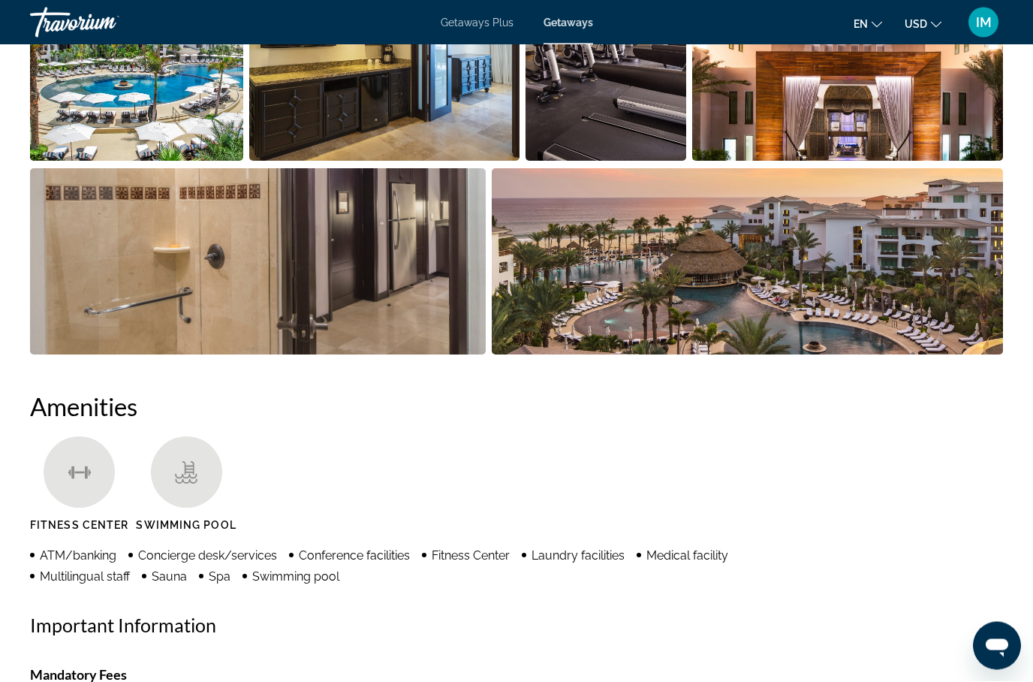
click at [887, 288] on img "Open full-screen image slider" at bounding box center [748, 262] width 512 height 186
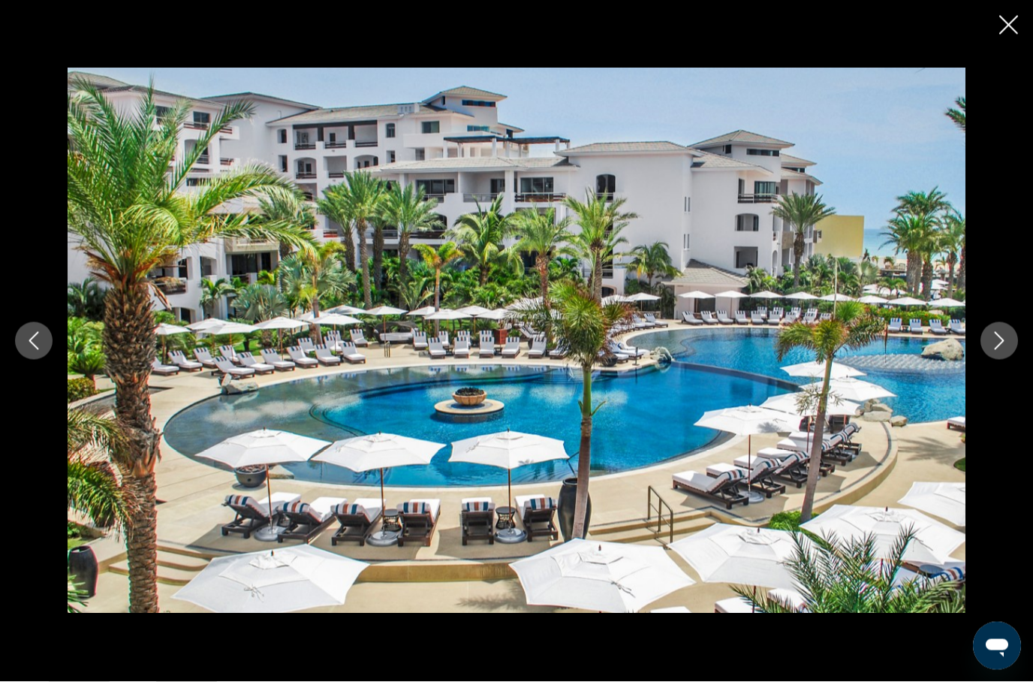
scroll to position [936, 0]
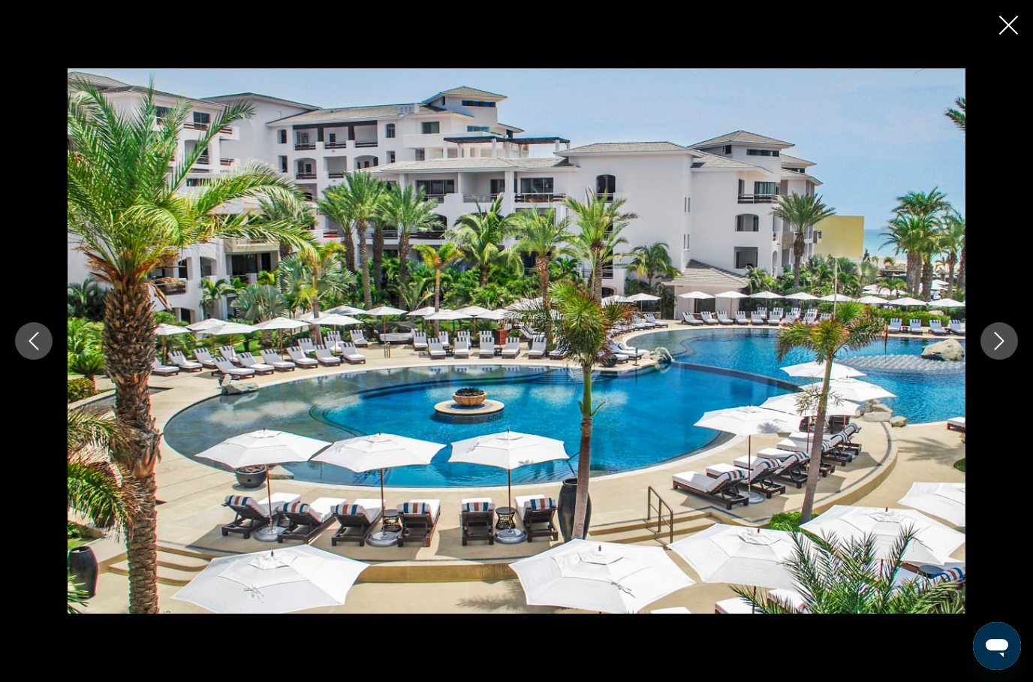
click at [995, 345] on icon "Next image" at bounding box center [1000, 341] width 18 height 18
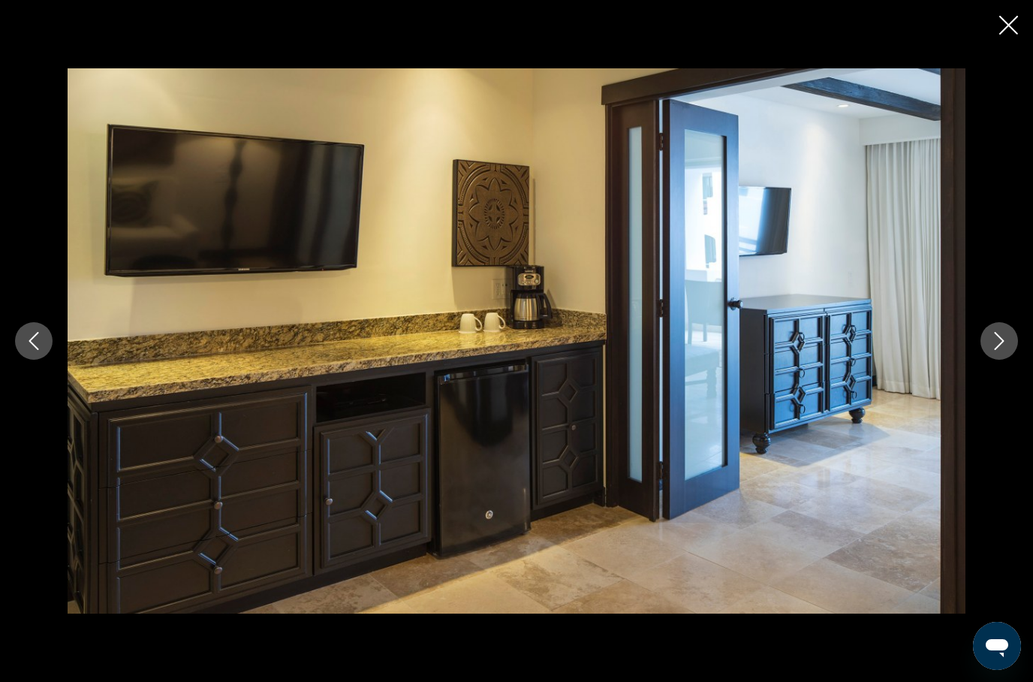
click at [995, 333] on icon "Next image" at bounding box center [1000, 341] width 10 height 18
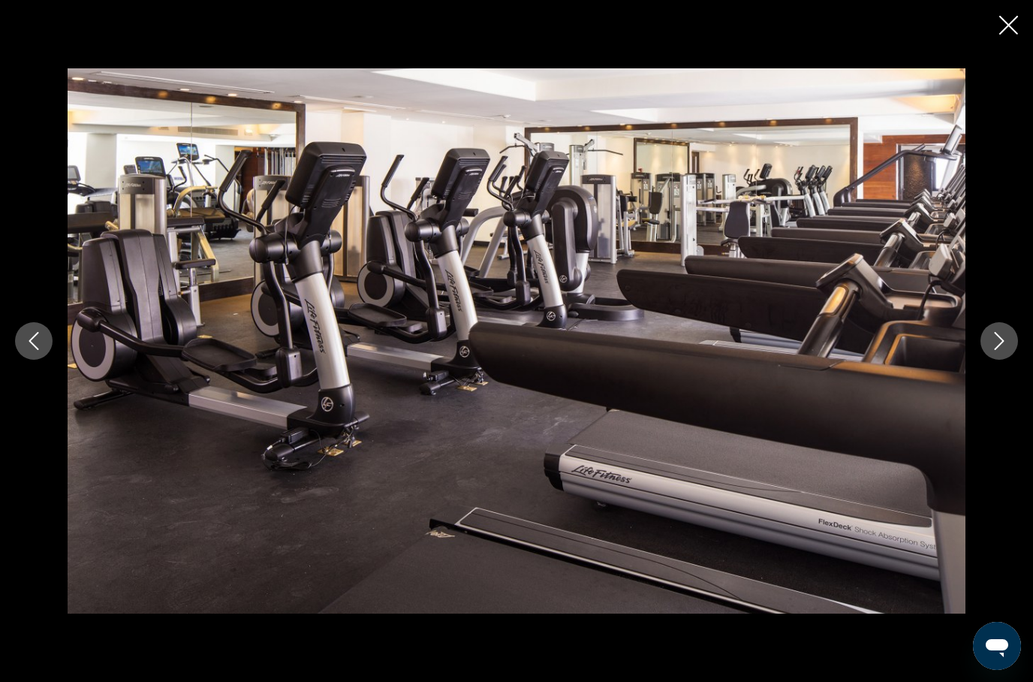
click at [1000, 331] on button "Next image" at bounding box center [1000, 341] width 38 height 38
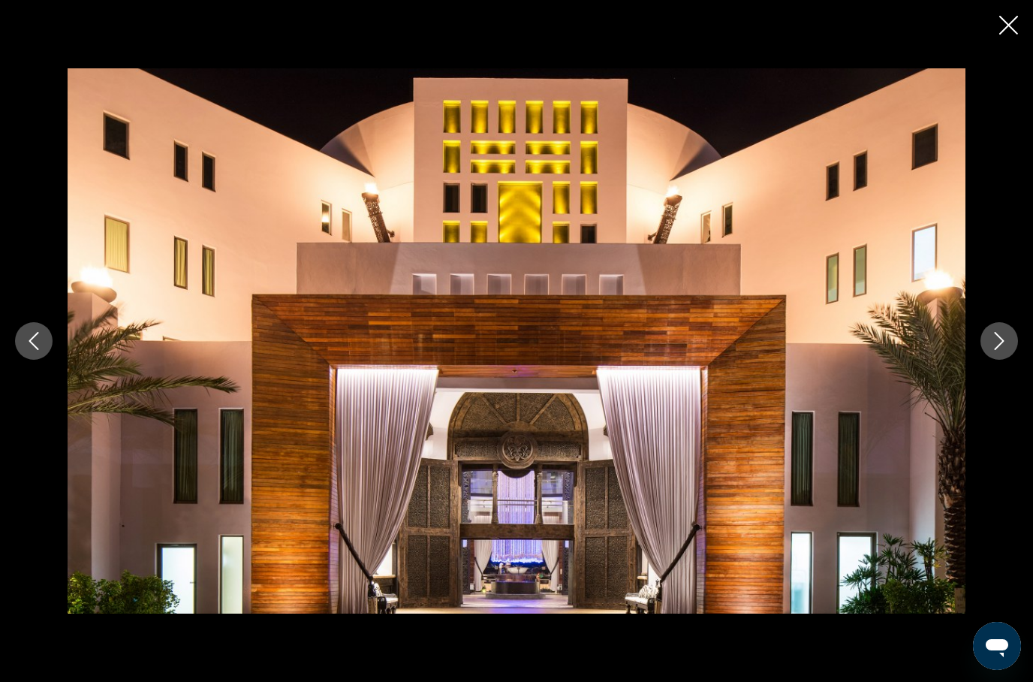
click at [990, 339] on button "Next image" at bounding box center [1000, 341] width 38 height 38
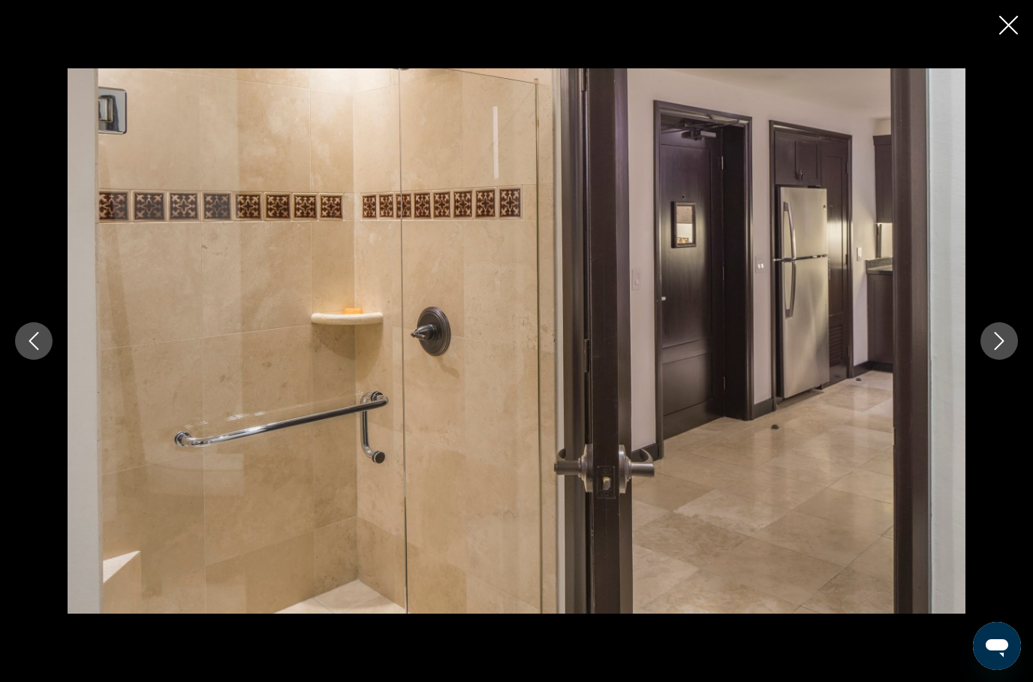
click at [1000, 330] on button "Next image" at bounding box center [1000, 341] width 38 height 38
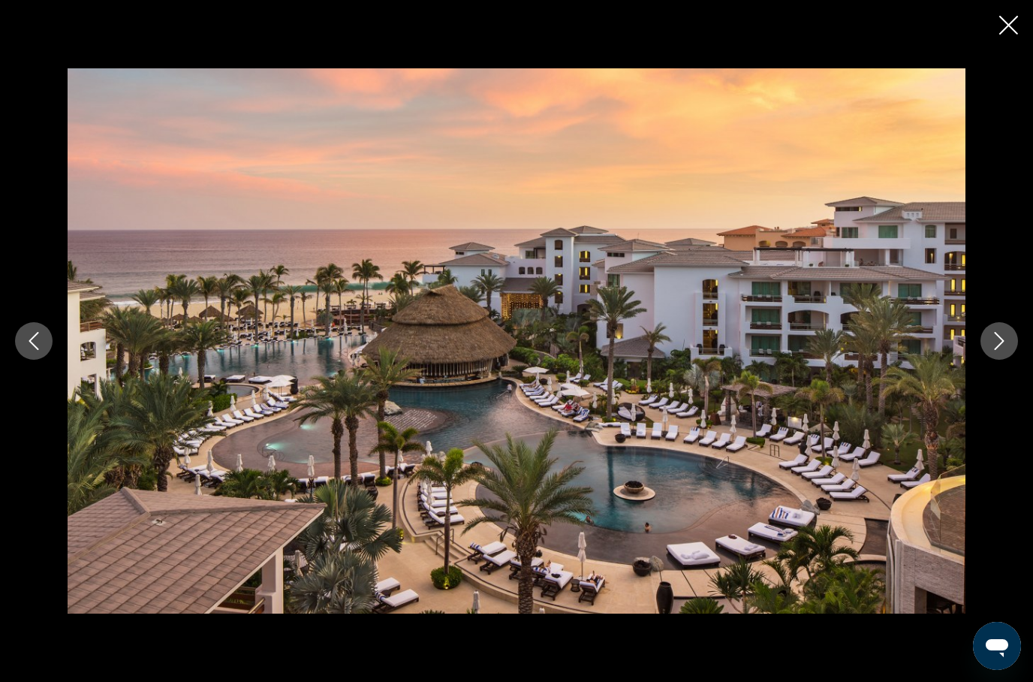
scroll to position [934, 0]
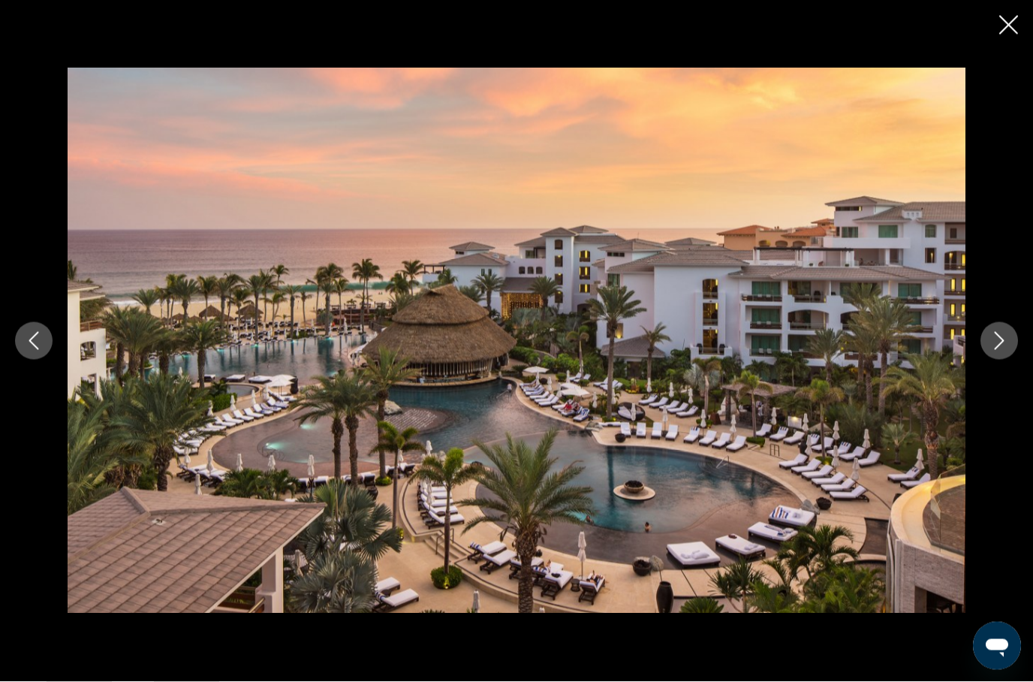
click at [1008, 332] on icon "Next image" at bounding box center [1000, 341] width 18 height 18
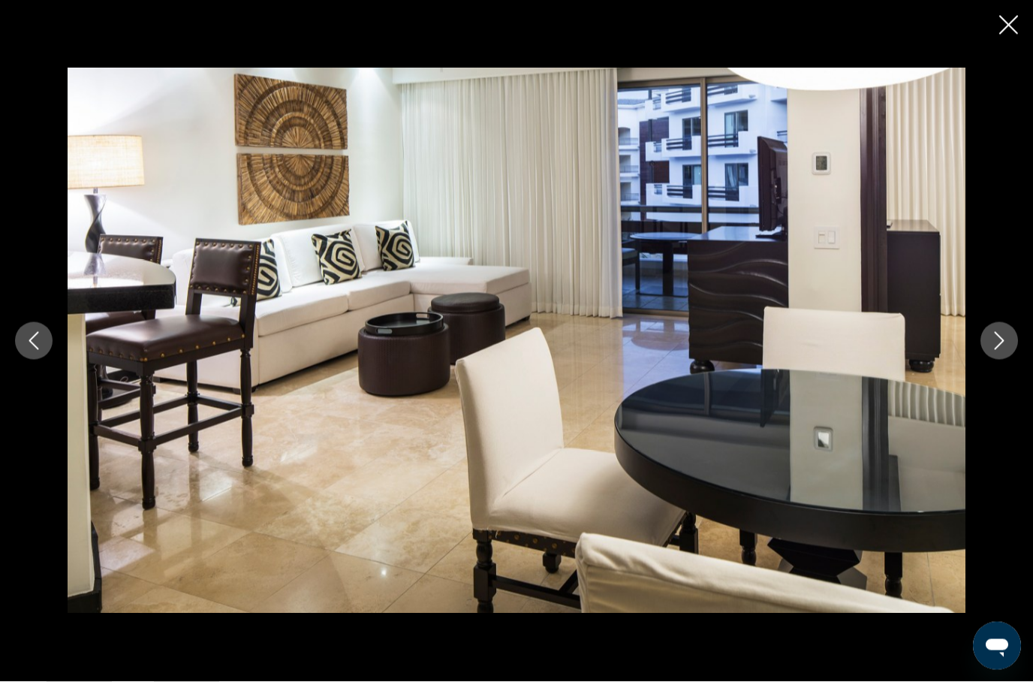
click at [990, 342] on button "Next image" at bounding box center [1000, 341] width 38 height 38
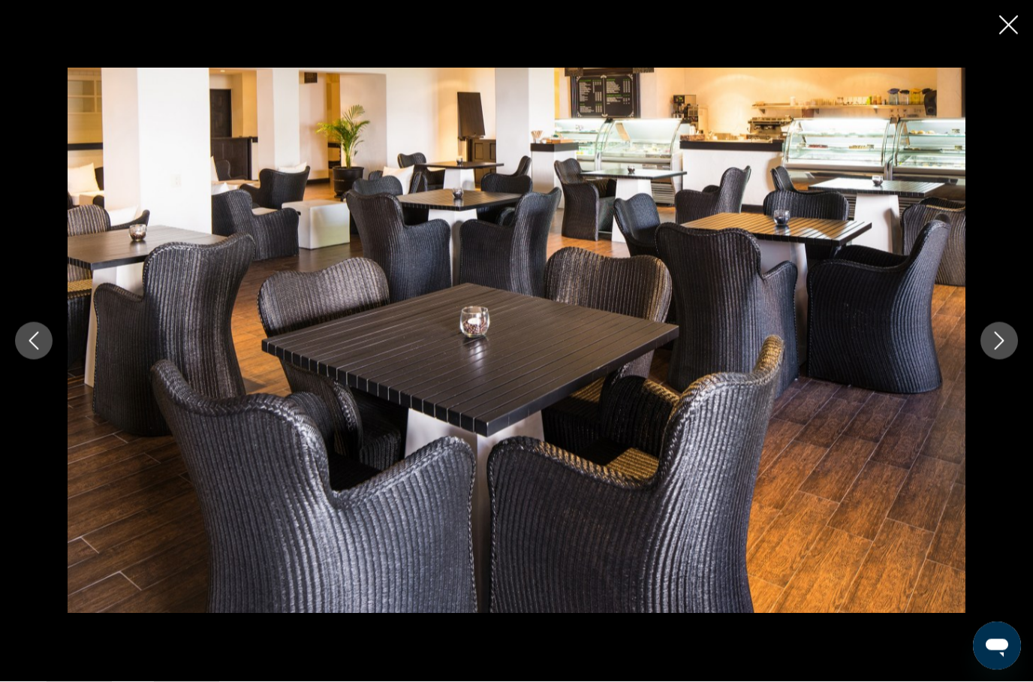
click at [1009, 26] on icon "Close slideshow" at bounding box center [1009, 25] width 19 height 19
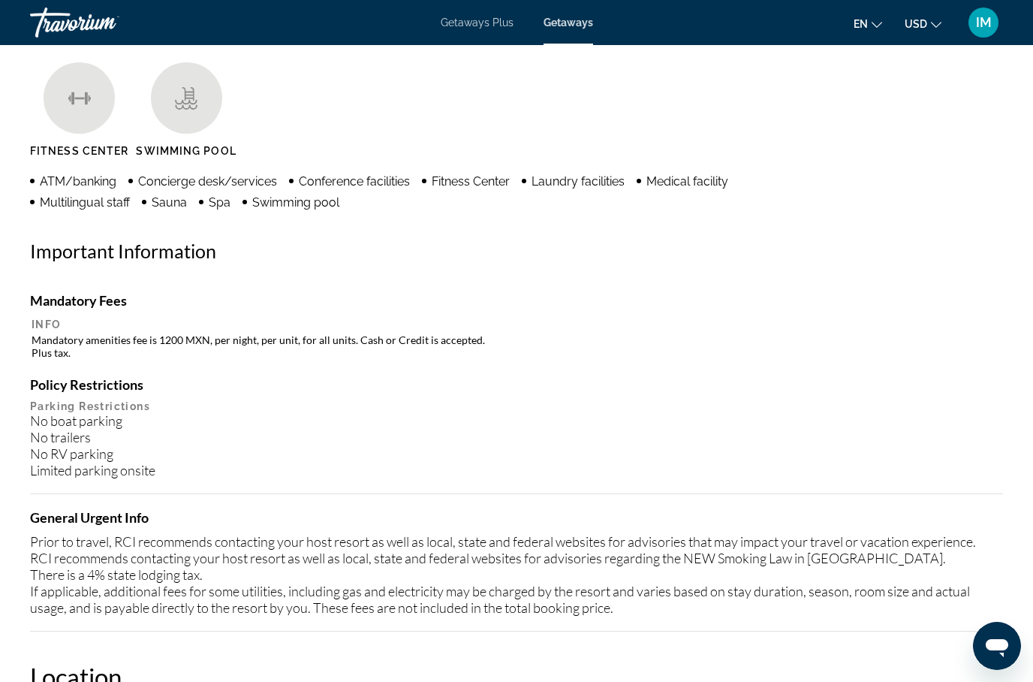
scroll to position [1508, 0]
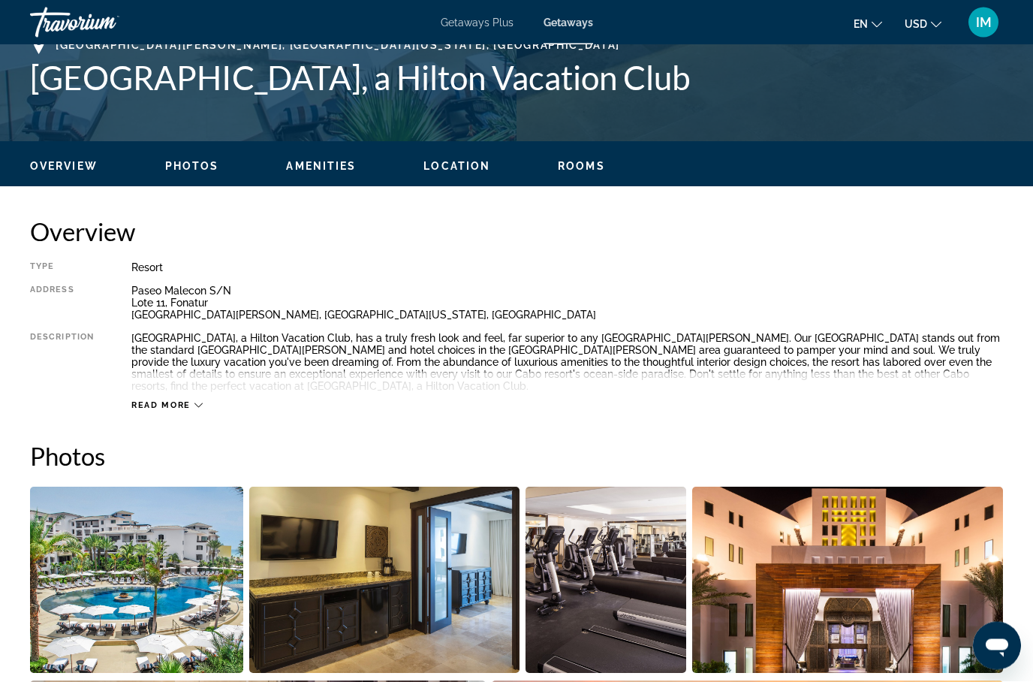
click at [143, 409] on span "Read more" at bounding box center [160, 406] width 59 height 10
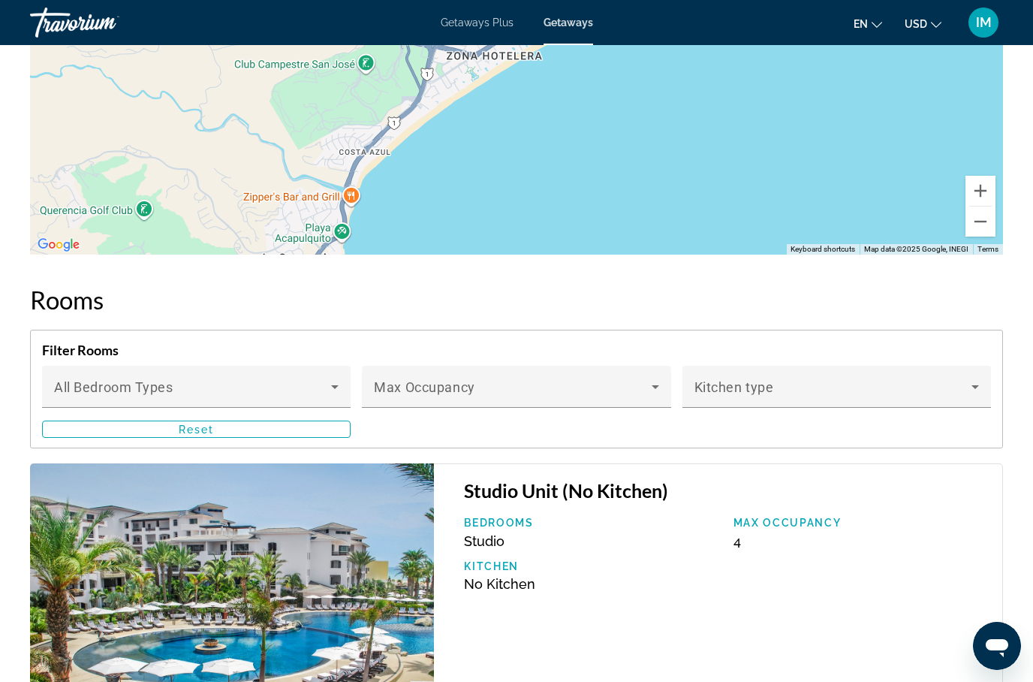
scroll to position [2390, 0]
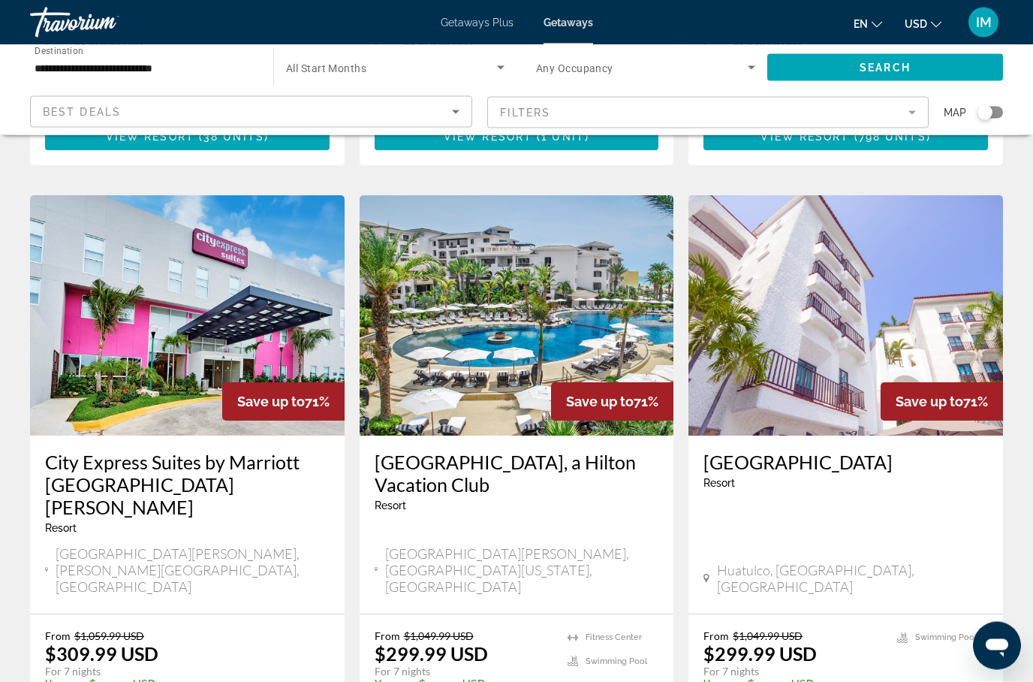
scroll to position [549, 0]
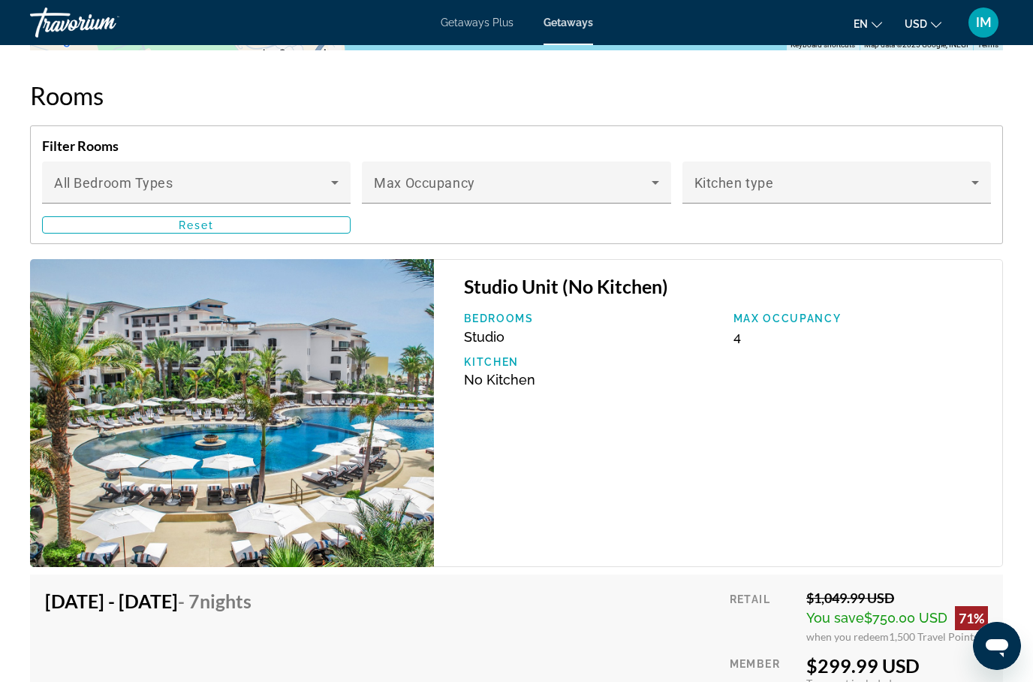
scroll to position [2631, 0]
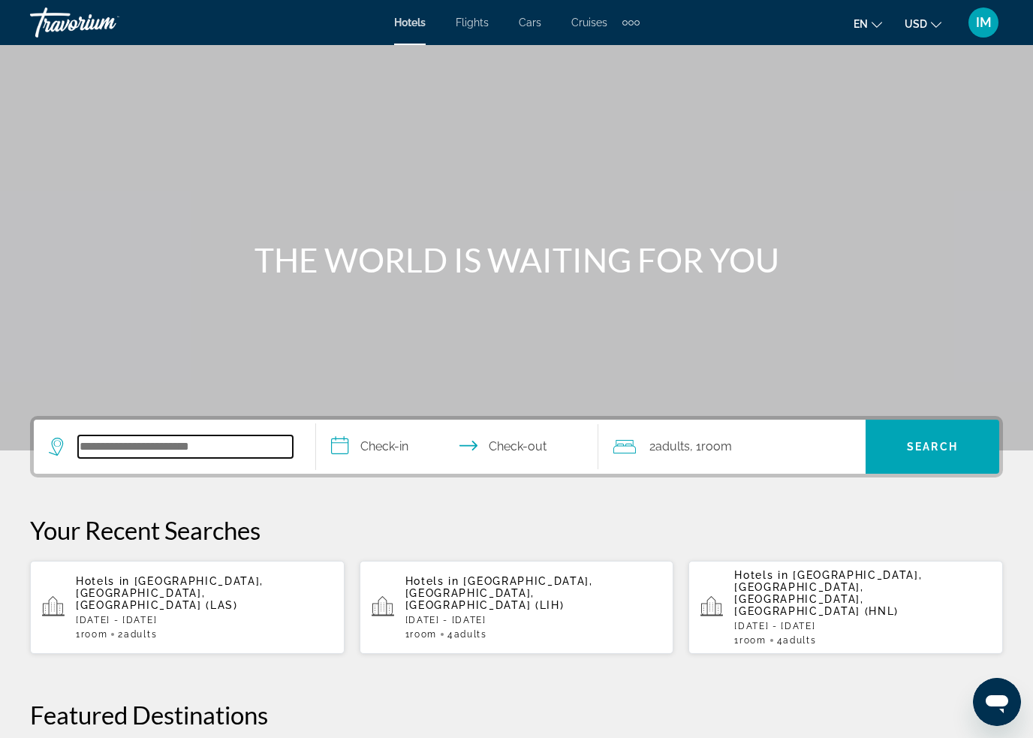
click at [120, 448] on input "Search widget" at bounding box center [185, 447] width 215 height 23
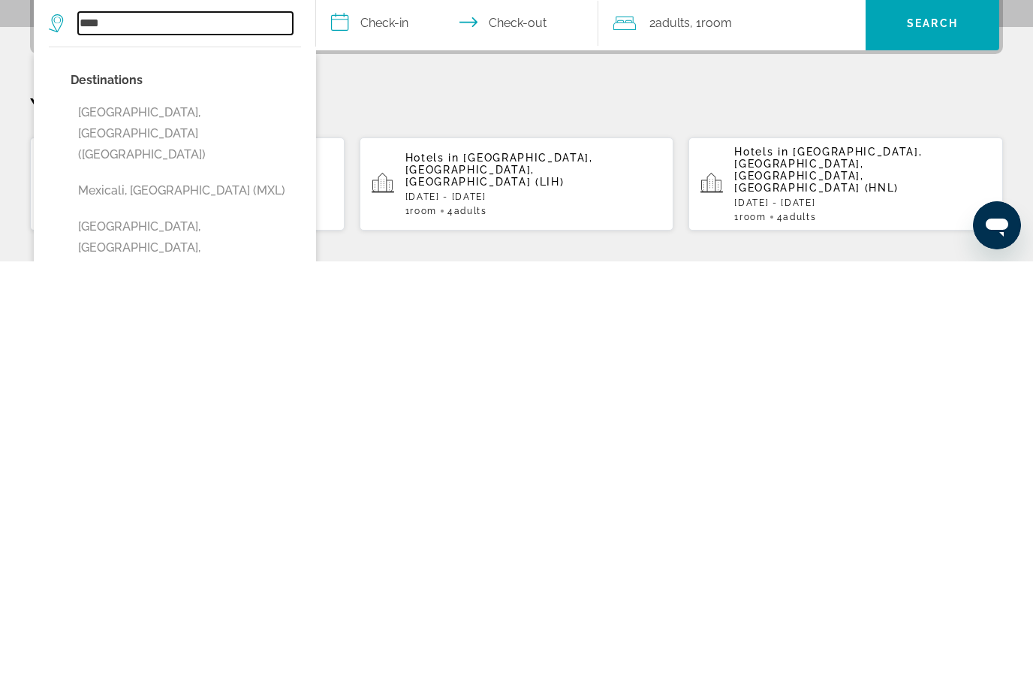
scroll to position [3, 0]
type input "*"
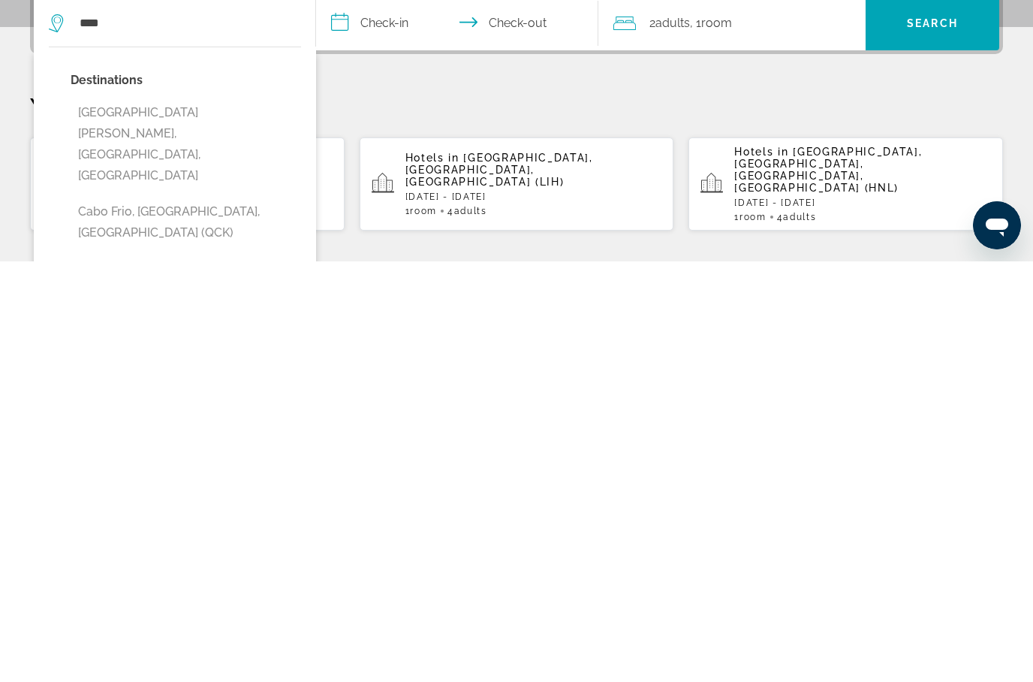
click at [167, 519] on button "[GEOGRAPHIC_DATA][PERSON_NAME], [GEOGRAPHIC_DATA], [GEOGRAPHIC_DATA]" at bounding box center [186, 565] width 231 height 92
type input "**********"
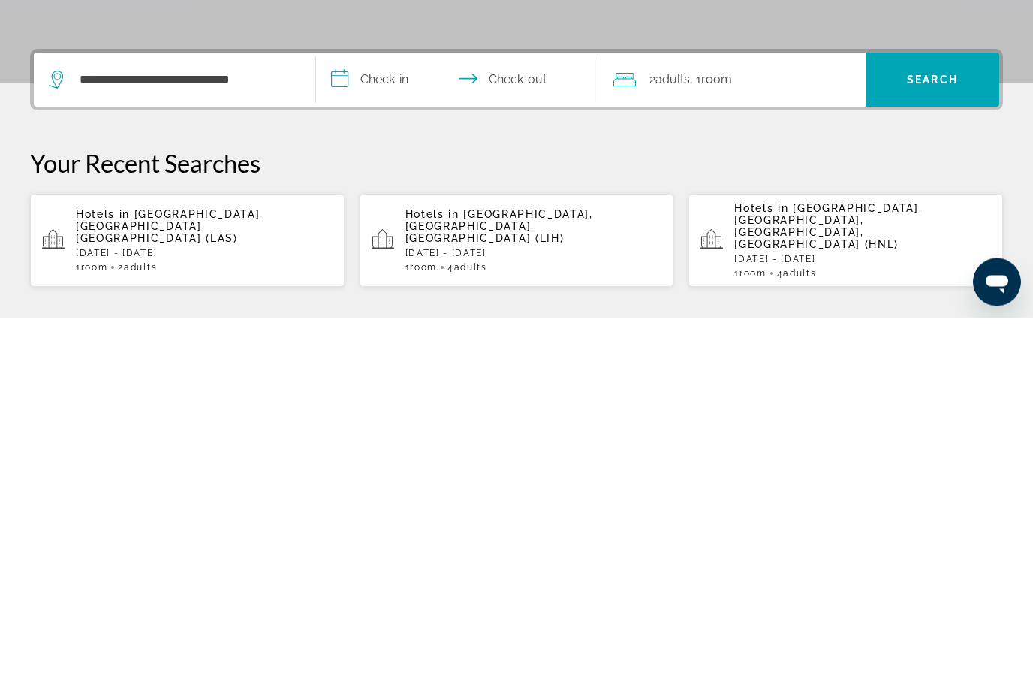
click at [379, 417] on input "**********" at bounding box center [460, 446] width 288 height 59
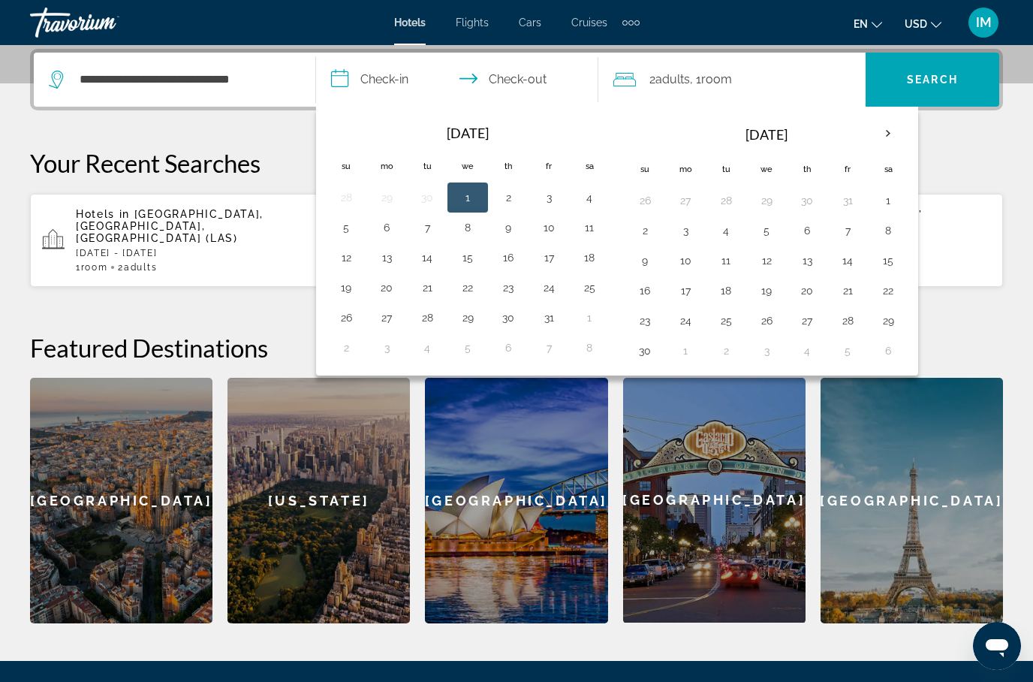
click at [894, 137] on th "Next month" at bounding box center [888, 133] width 41 height 33
click at [891, 137] on th "Next month" at bounding box center [888, 133] width 41 height 33
click at [884, 139] on th "Next month" at bounding box center [888, 133] width 41 height 33
click at [891, 134] on th "Next month" at bounding box center [888, 133] width 41 height 33
click at [888, 139] on th "Next month" at bounding box center [888, 133] width 41 height 33
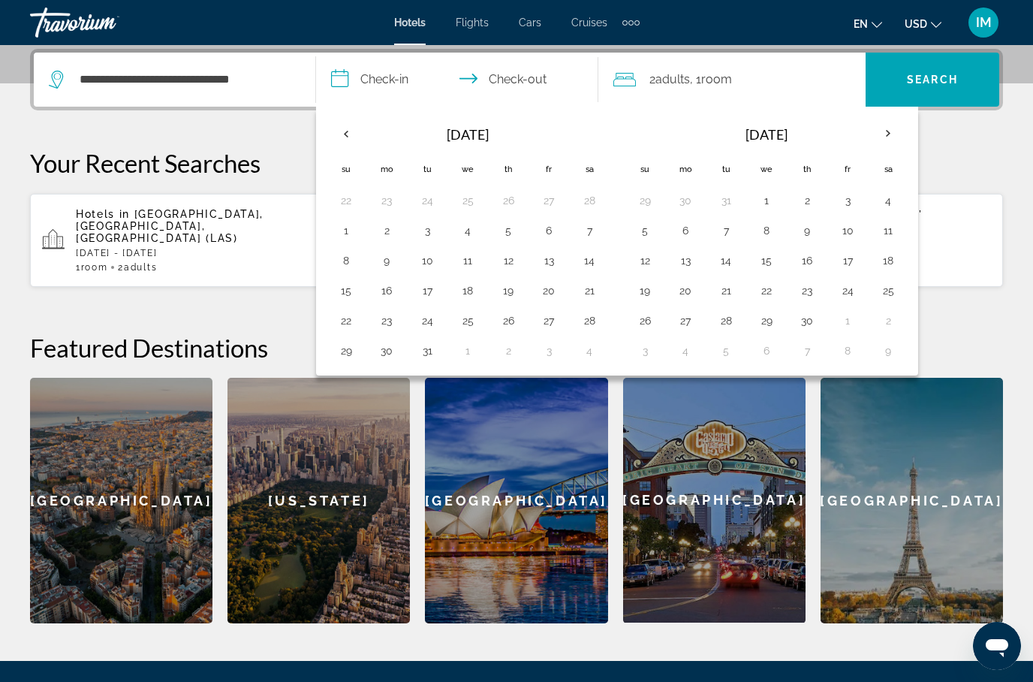
click at [891, 224] on button "11" at bounding box center [888, 230] width 24 height 21
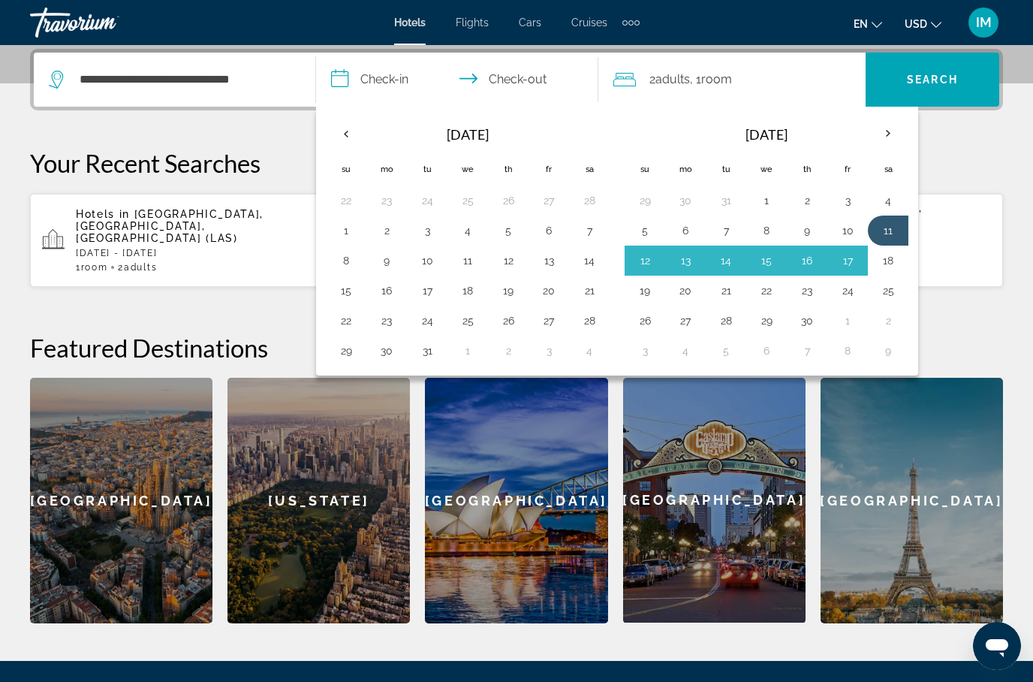
click at [885, 267] on button "18" at bounding box center [888, 260] width 24 height 21
type input "**********"
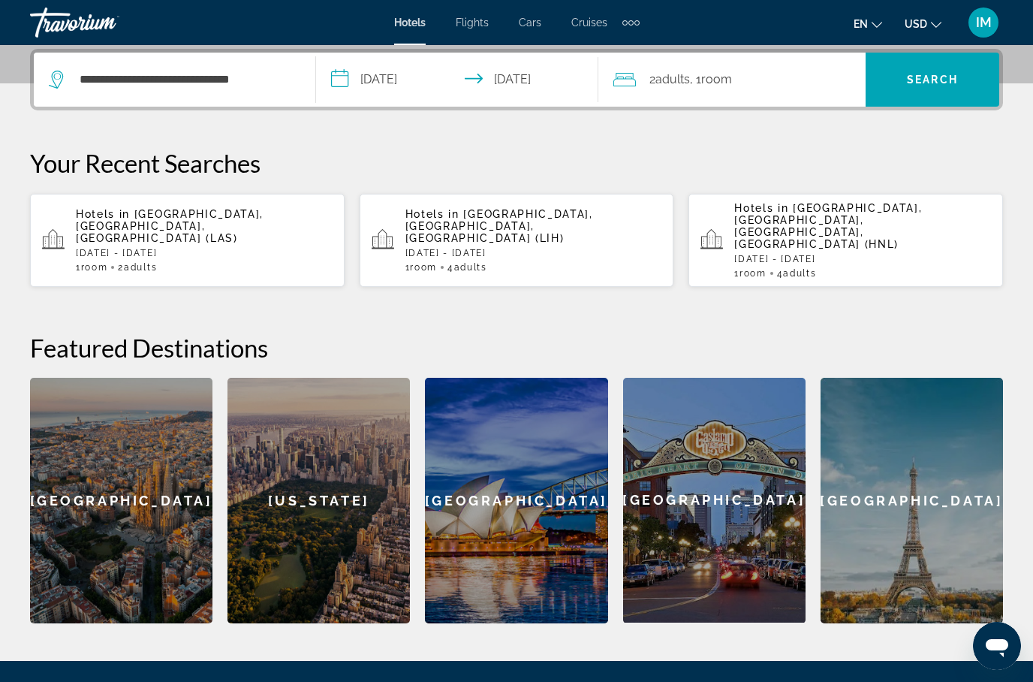
click at [922, 80] on span "Search" at bounding box center [932, 80] width 51 height 12
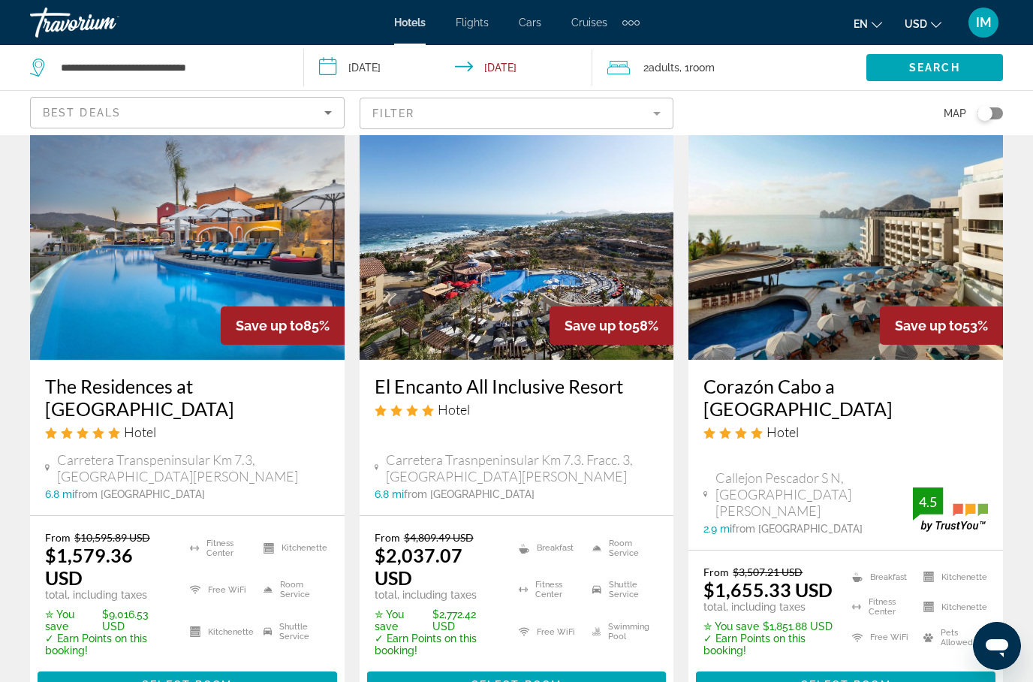
scroll to position [77, 0]
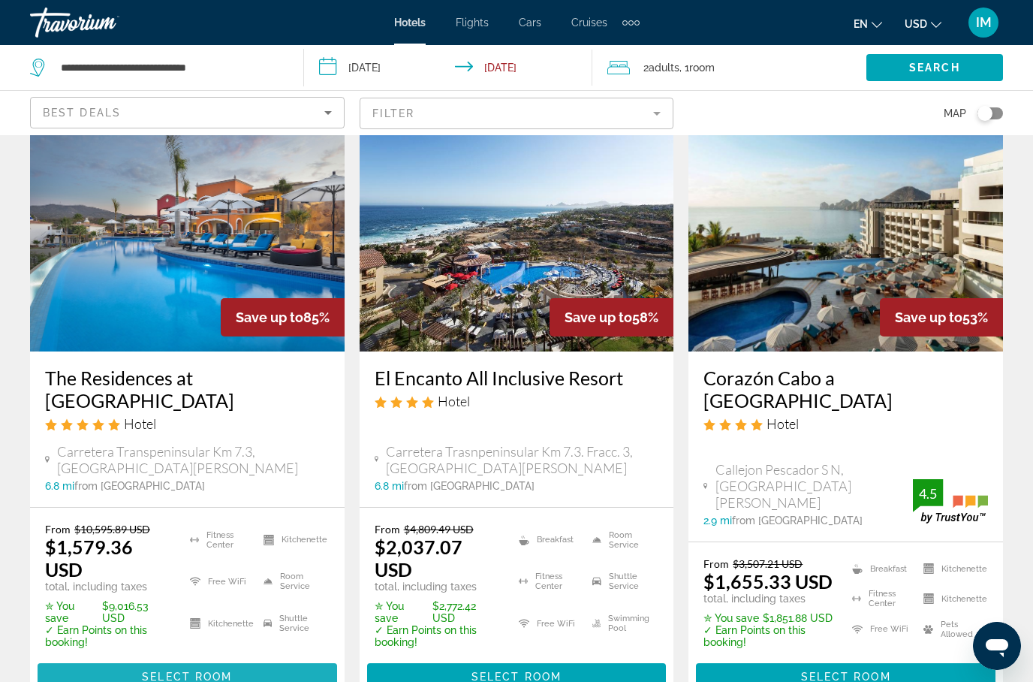
click at [161, 671] on span "Select Room" at bounding box center [187, 677] width 90 height 12
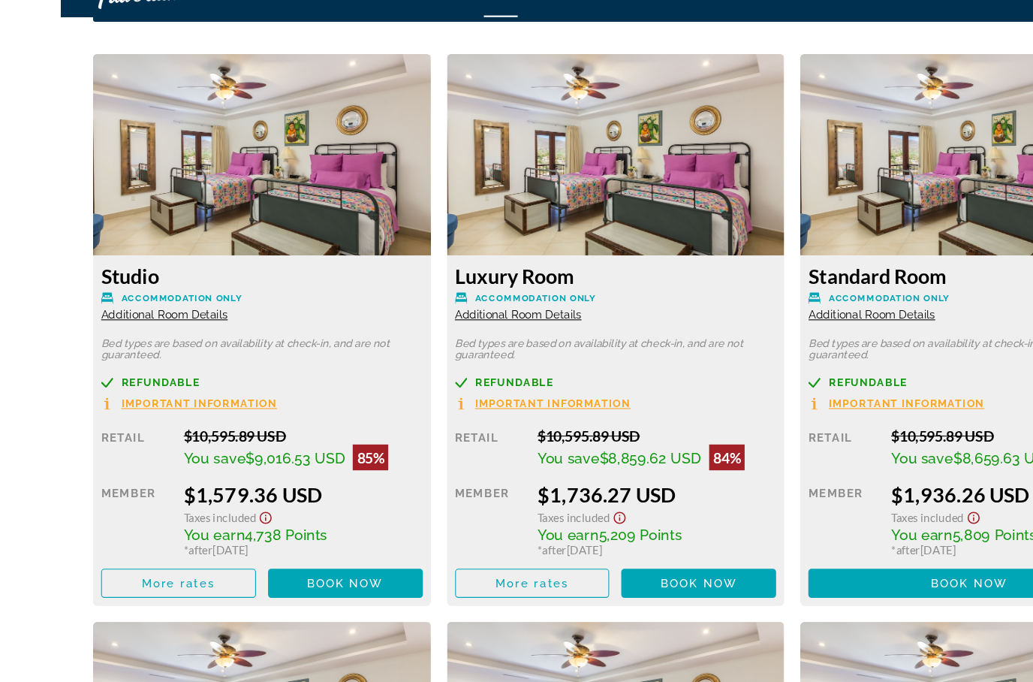
scroll to position [2315, 0]
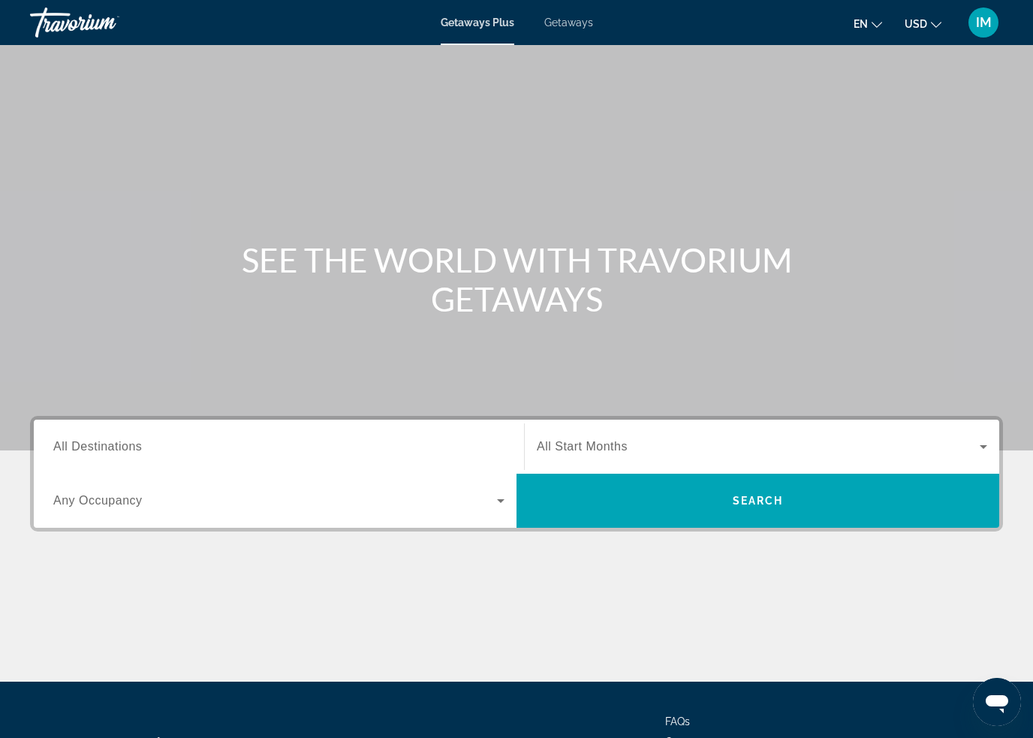
click at [560, 23] on span "Getaways" at bounding box center [568, 23] width 49 height 12
click at [127, 509] on span "Search widget" at bounding box center [275, 501] width 444 height 18
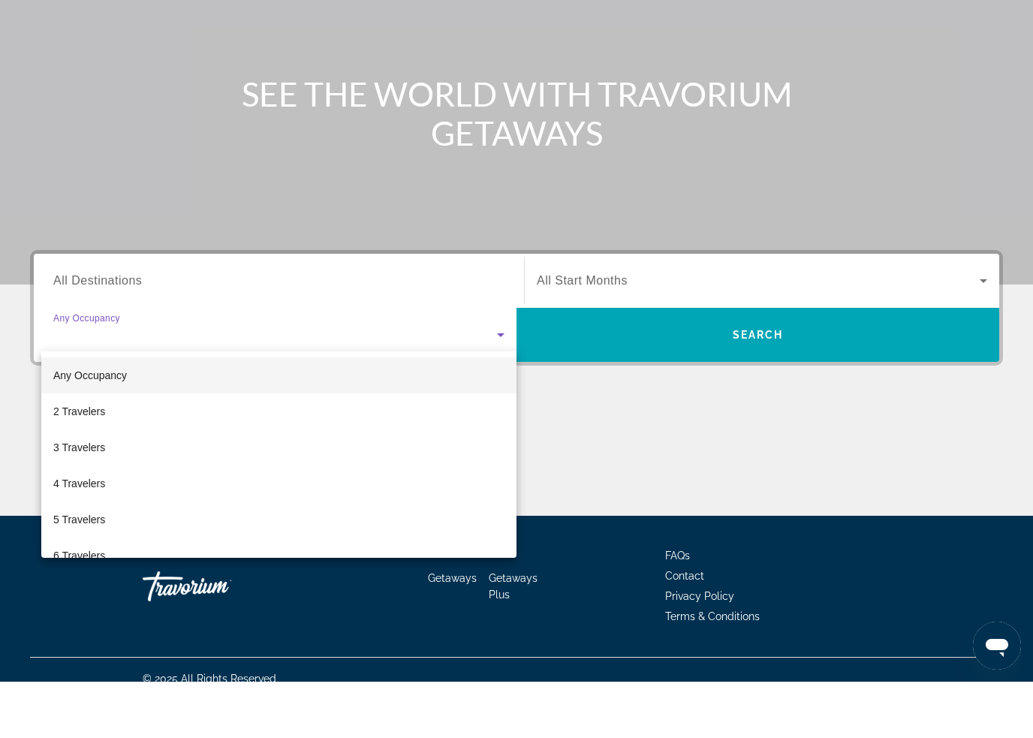
scroll to position [128, 0]
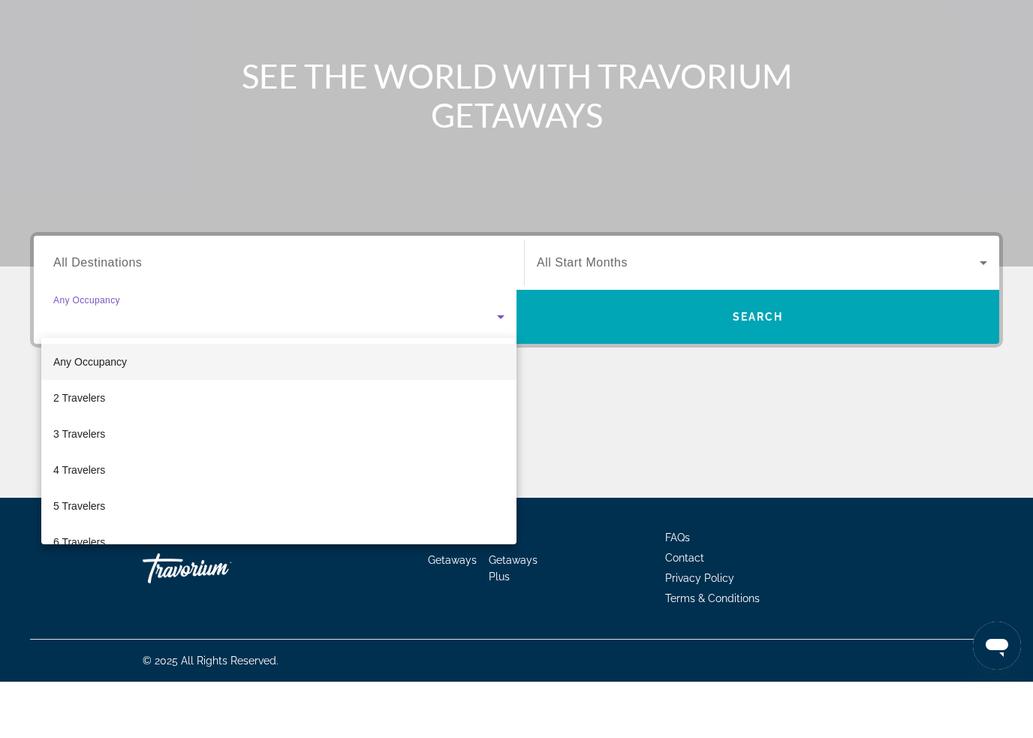
click at [109, 252] on div at bounding box center [516, 369] width 1033 height 738
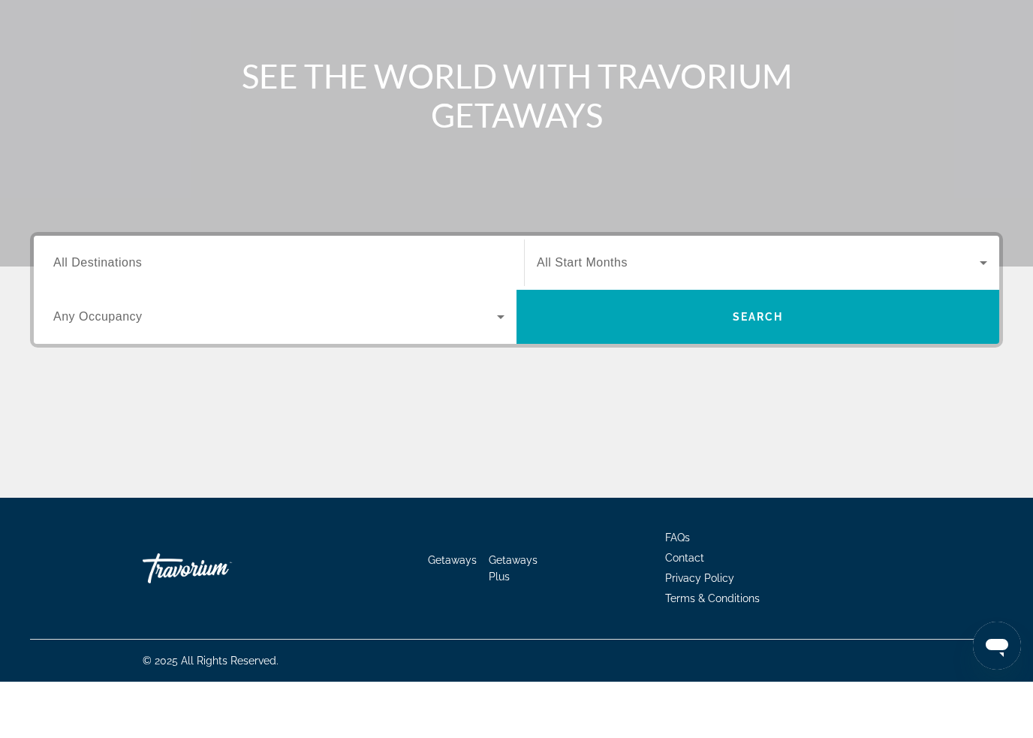
click at [142, 311] on input "Destination All Destinations" at bounding box center [278, 320] width 451 height 18
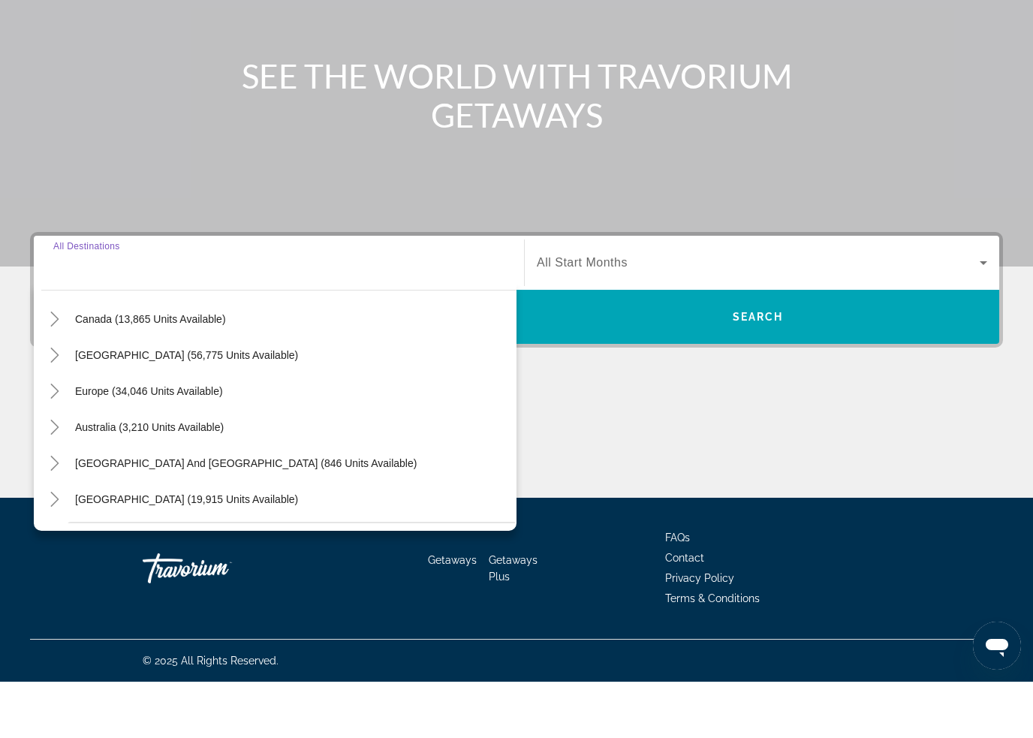
scroll to position [104, 0]
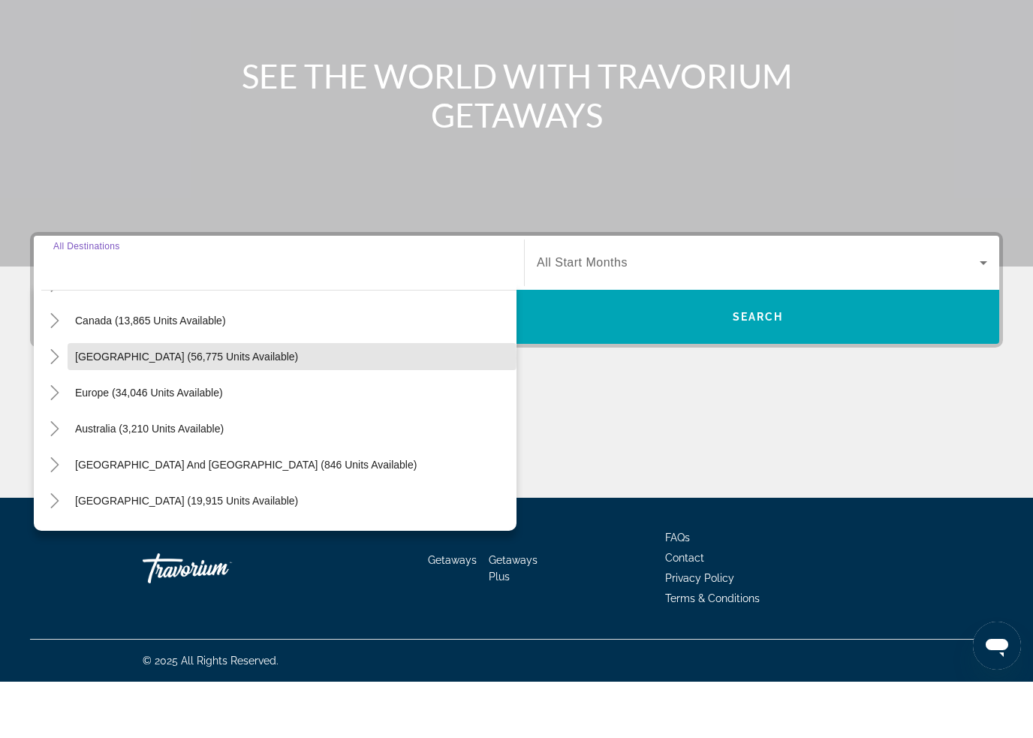
click at [239, 407] on span "Caribbean & Atlantic Islands (56,775 units available)" at bounding box center [186, 413] width 223 height 12
type input "**********"
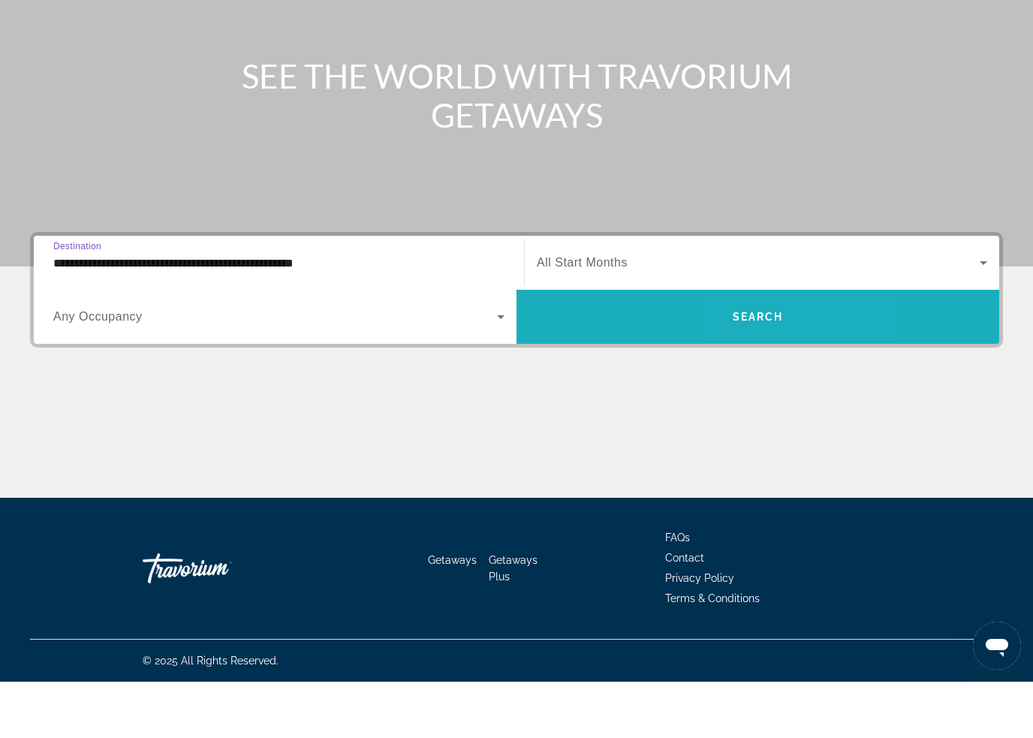
click at [771, 367] on span "Search" at bounding box center [758, 373] width 51 height 12
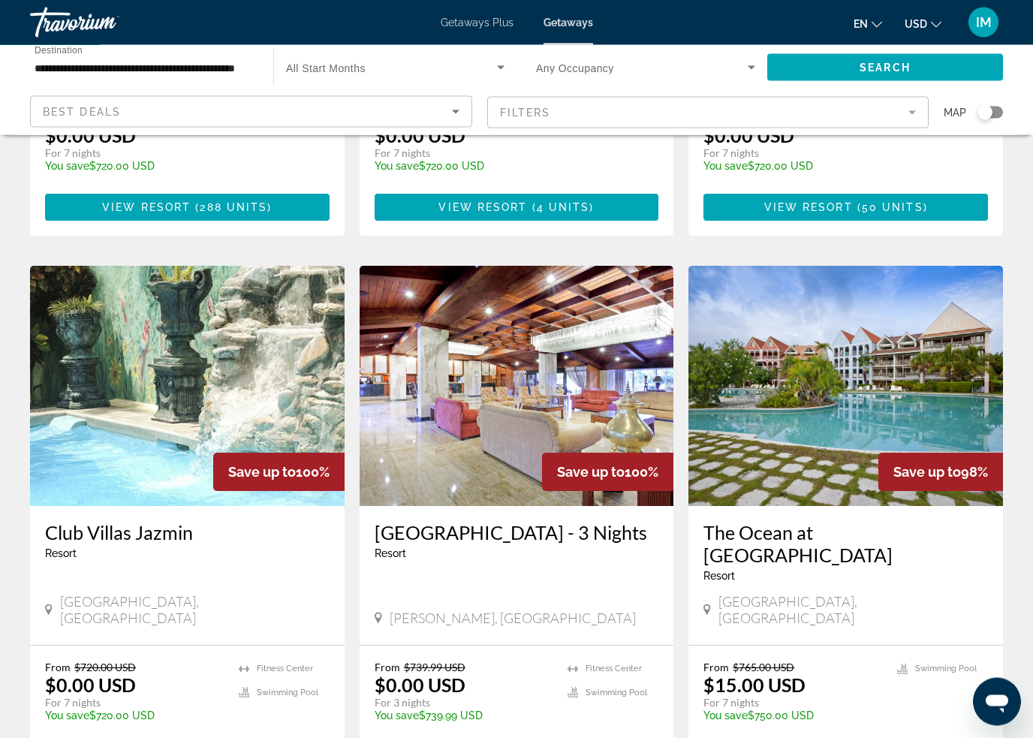
scroll to position [1570, 0]
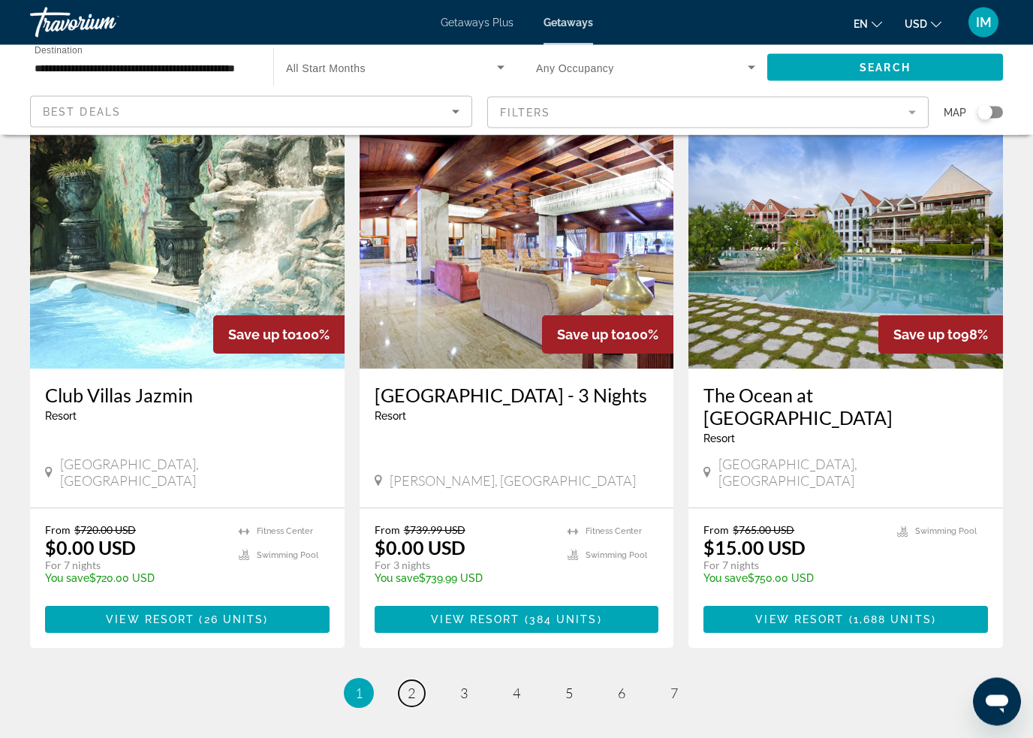
click at [418, 681] on link "page 2" at bounding box center [412, 694] width 26 height 26
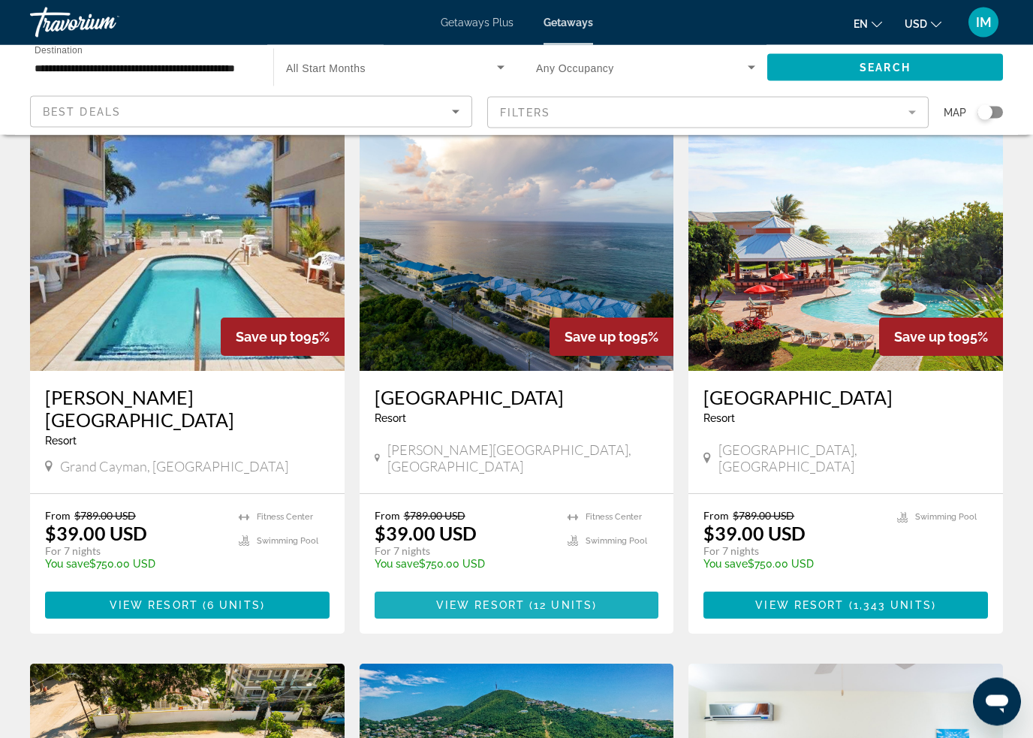
scroll to position [584, 0]
click at [153, 286] on img "Main content" at bounding box center [187, 251] width 315 height 240
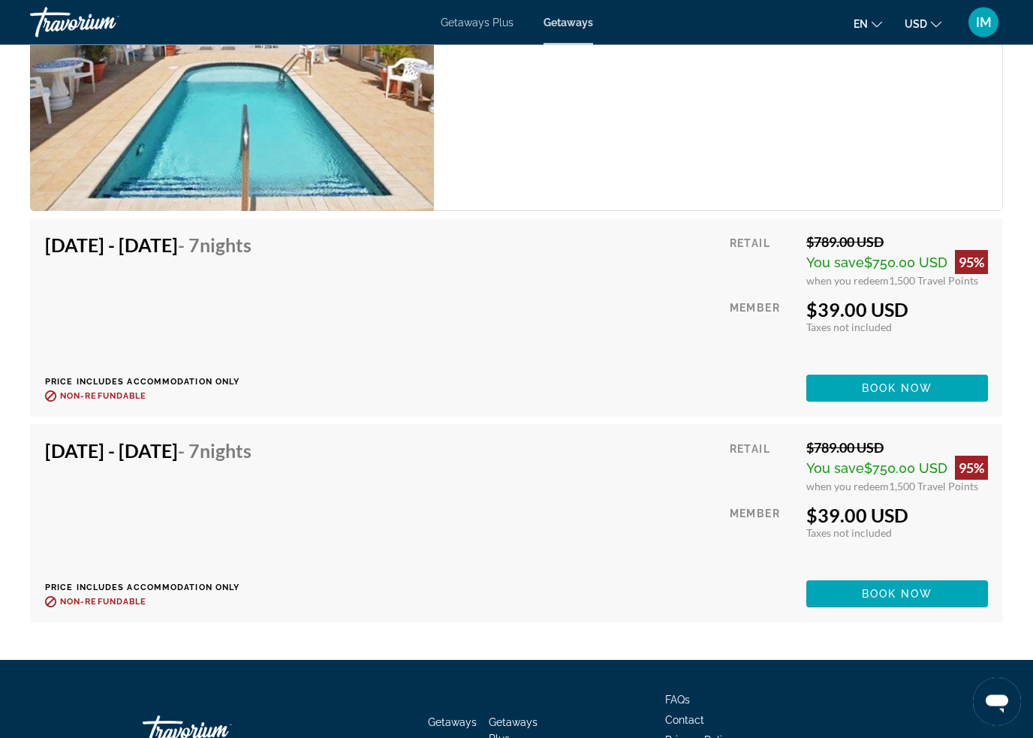
scroll to position [3034, 0]
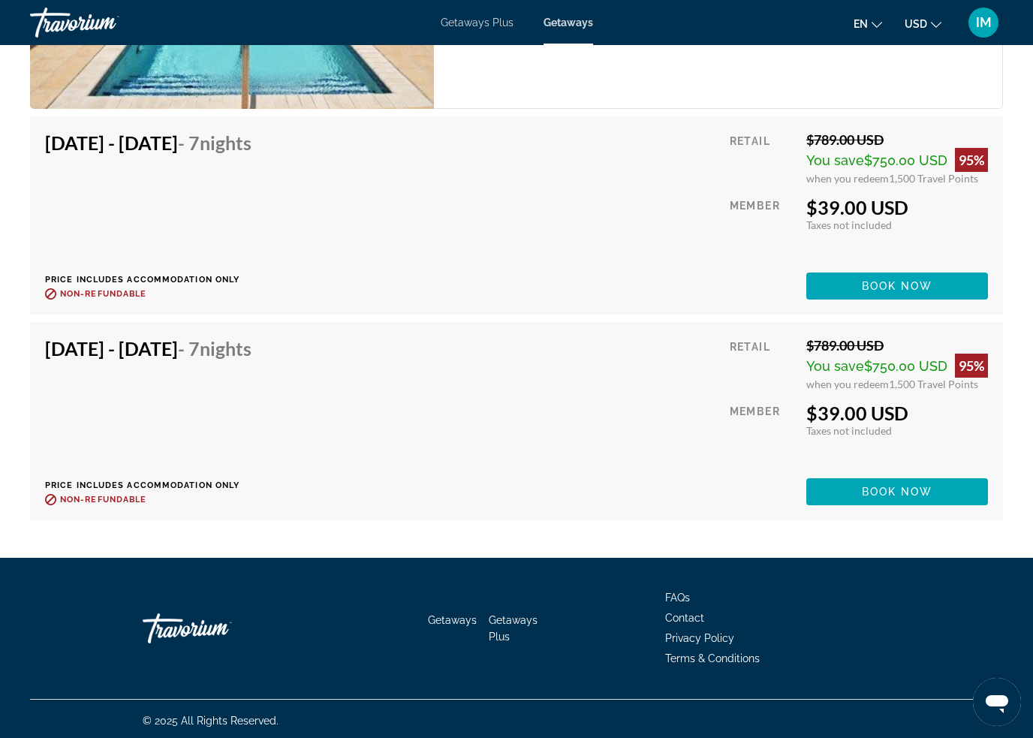
click at [5, 608] on div "Getaways Getaways Plus FAQs Contact Privacy Policy Terms & Conditions © 2025 Al…" at bounding box center [516, 650] width 1033 height 184
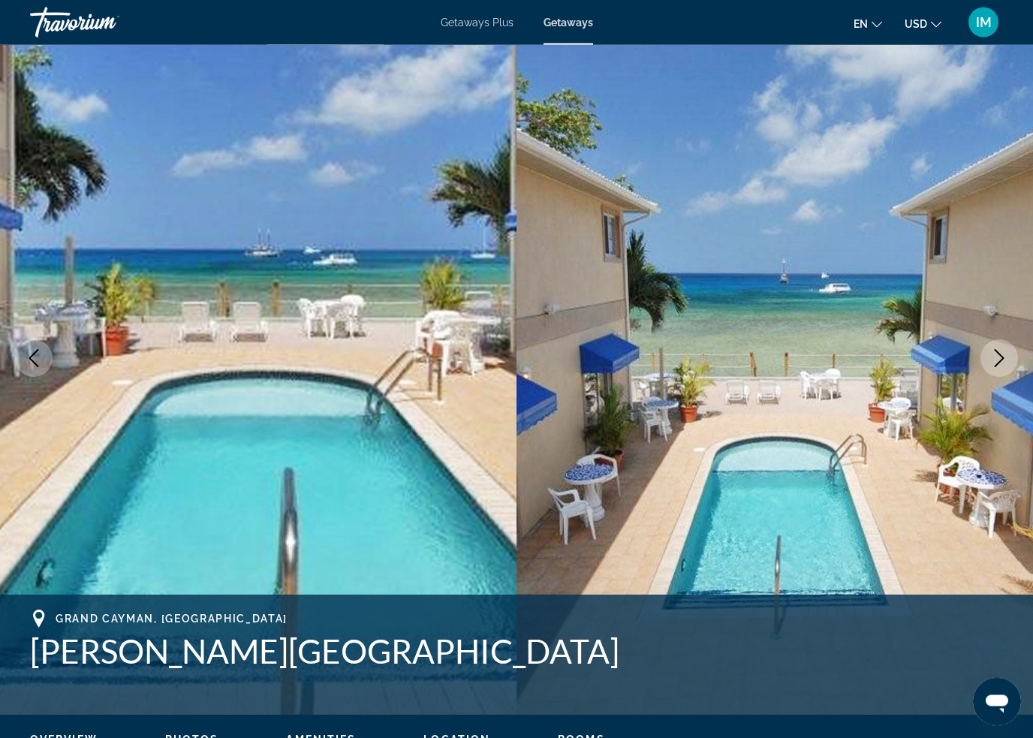
scroll to position [0, 0]
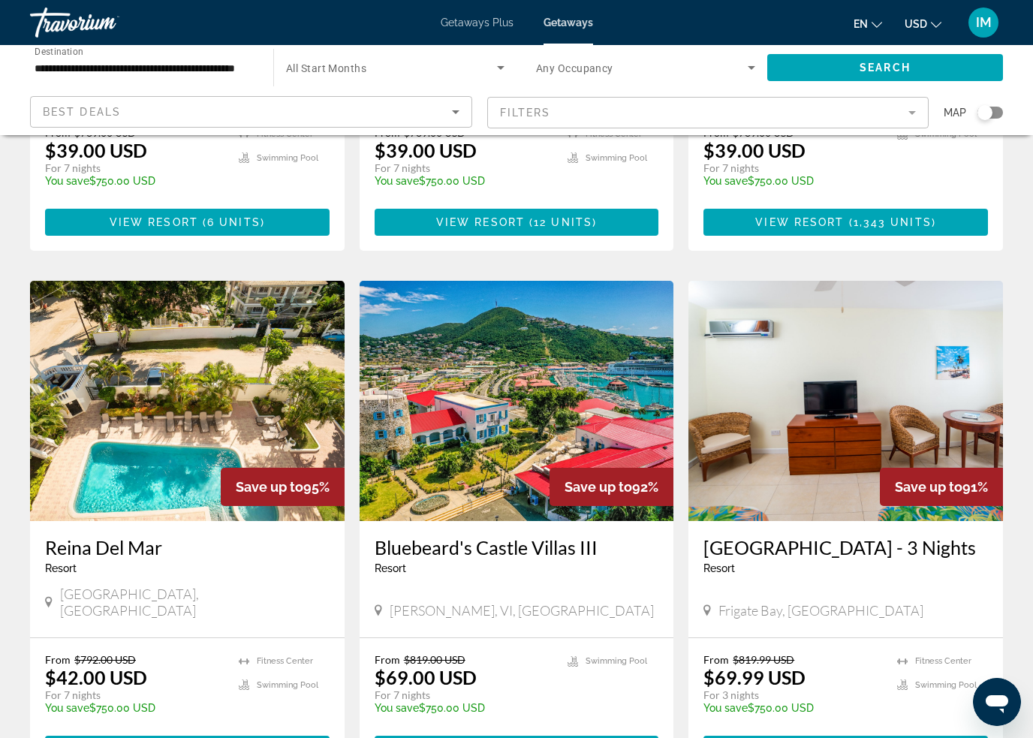
scroll to position [1034, 0]
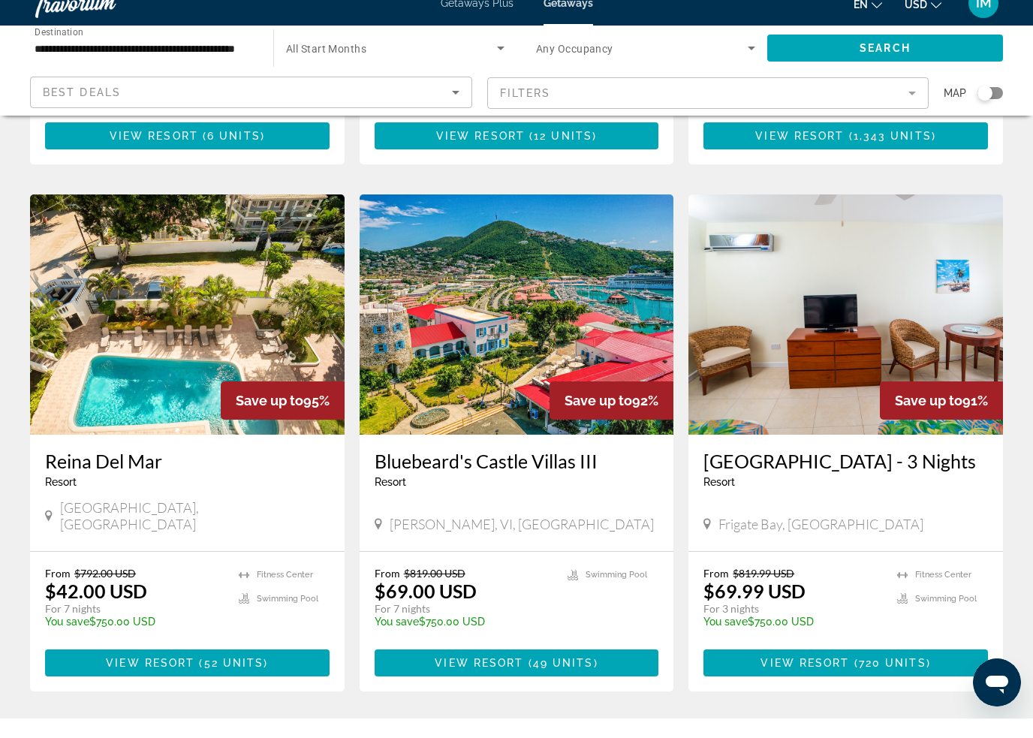
click at [504, 587] on p "From $819.00 USD" at bounding box center [464, 593] width 179 height 13
click at [525, 333] on img "Main content" at bounding box center [517, 334] width 315 height 240
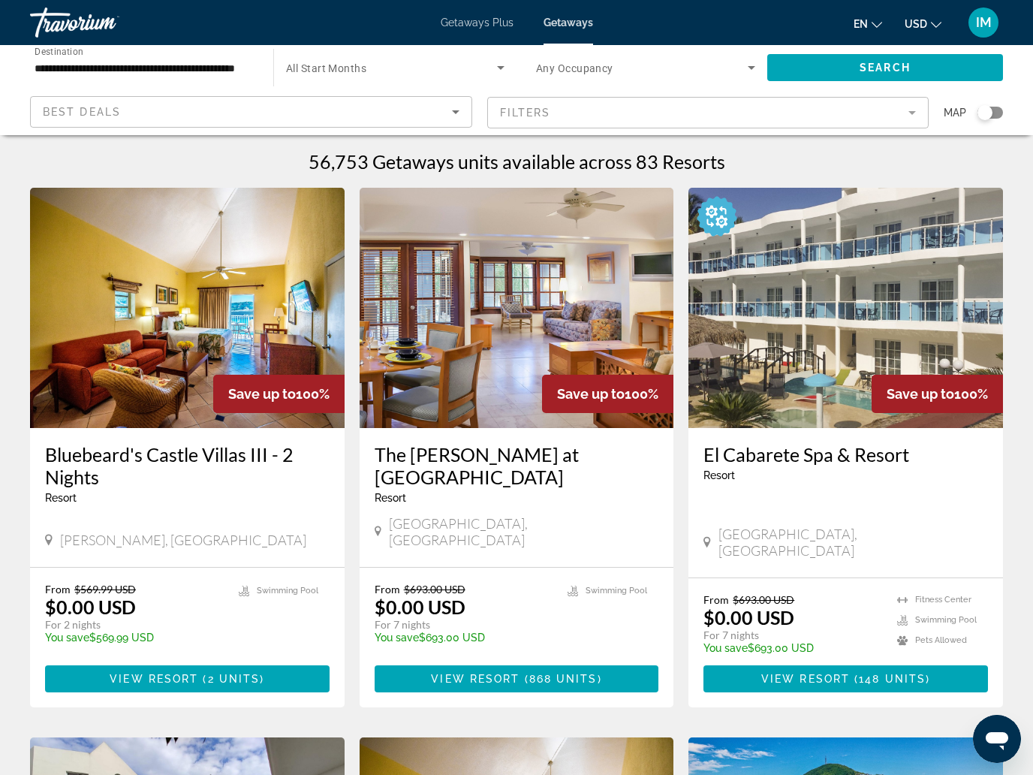
click at [359, 119] on div "Best Deals" at bounding box center [247, 112] width 409 height 18
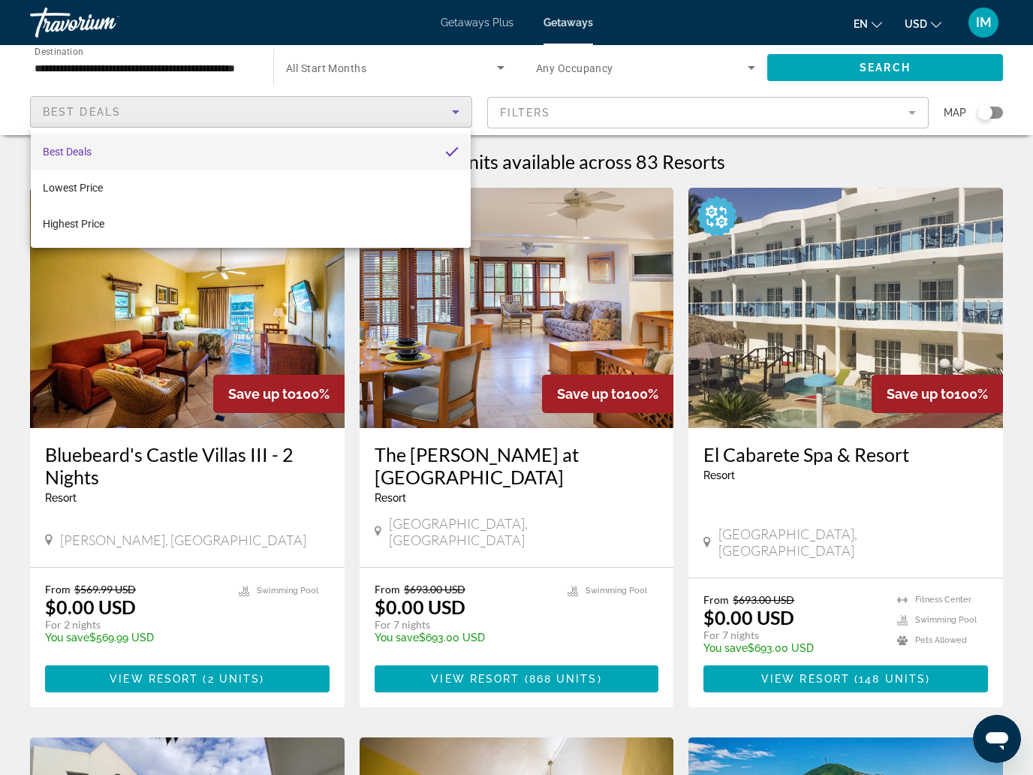
click at [172, 62] on div at bounding box center [516, 387] width 1033 height 775
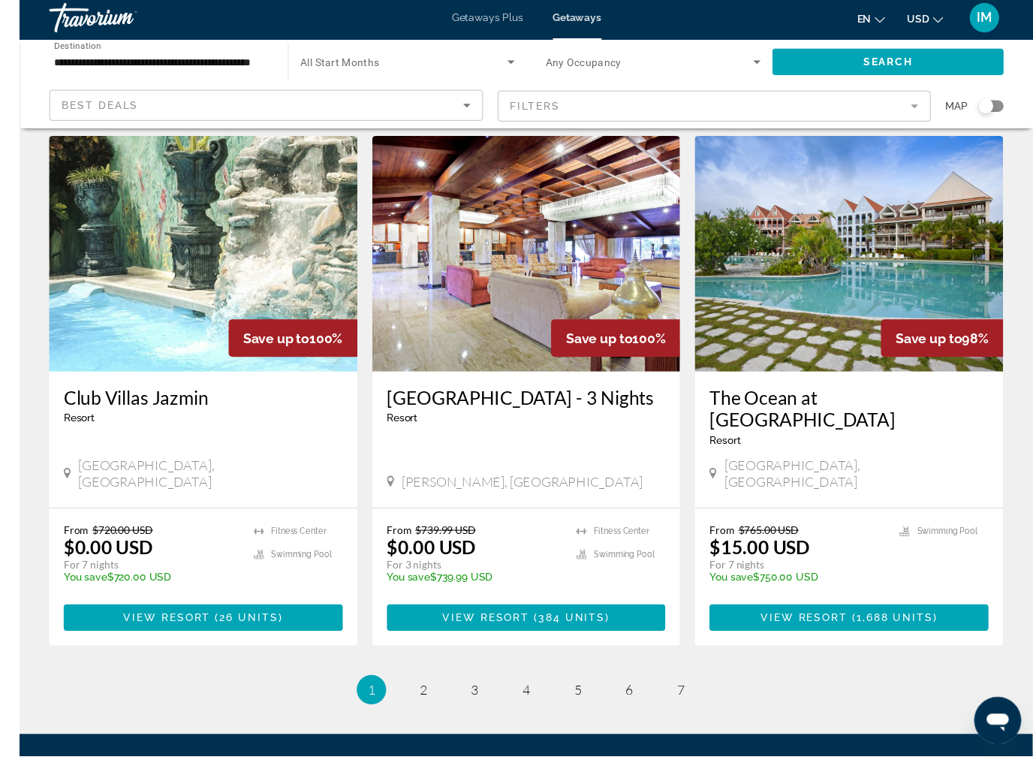
scroll to position [1666, 0]
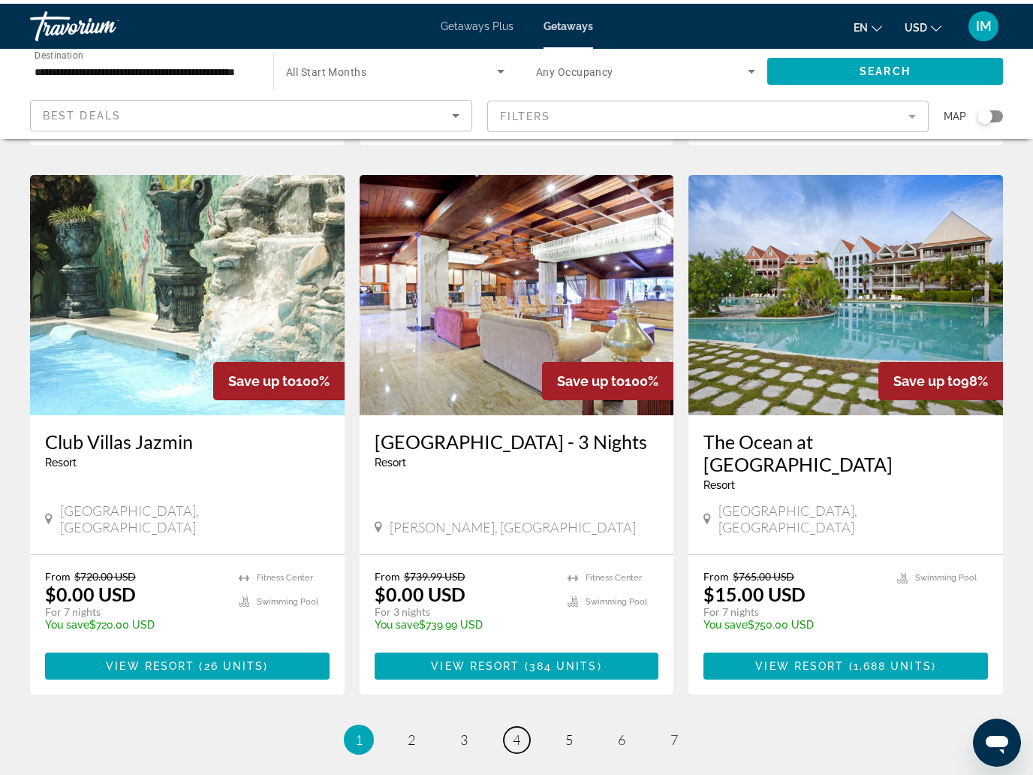
click at [514, 728] on span "4" at bounding box center [517, 736] width 8 height 17
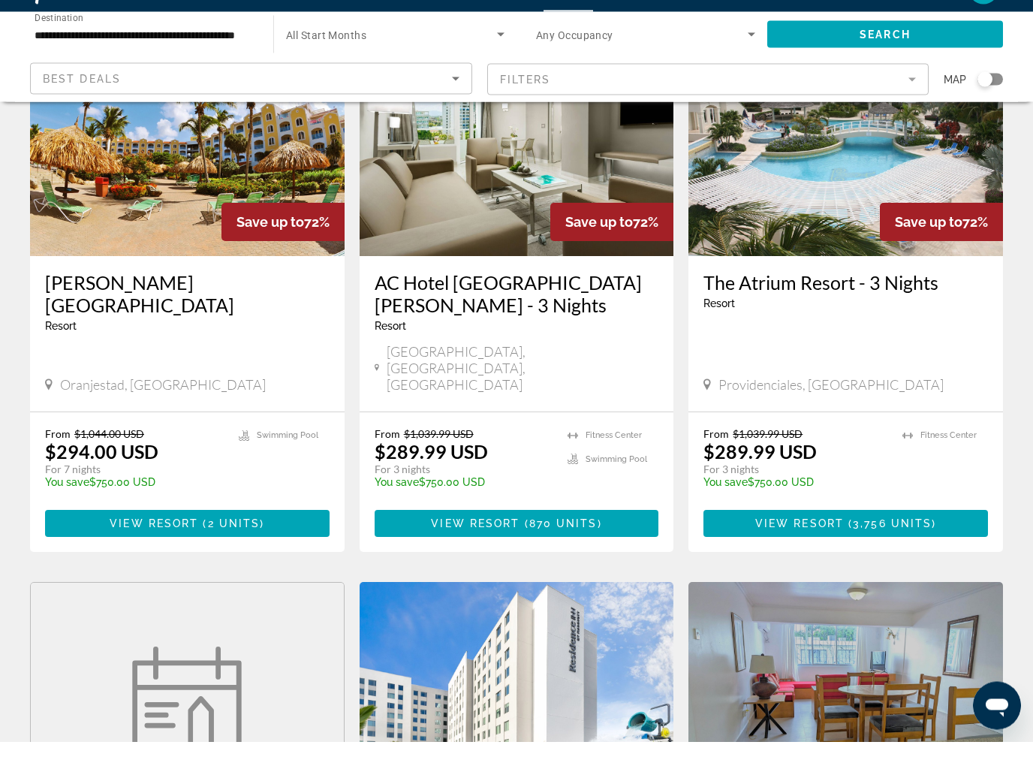
scroll to position [143, 0]
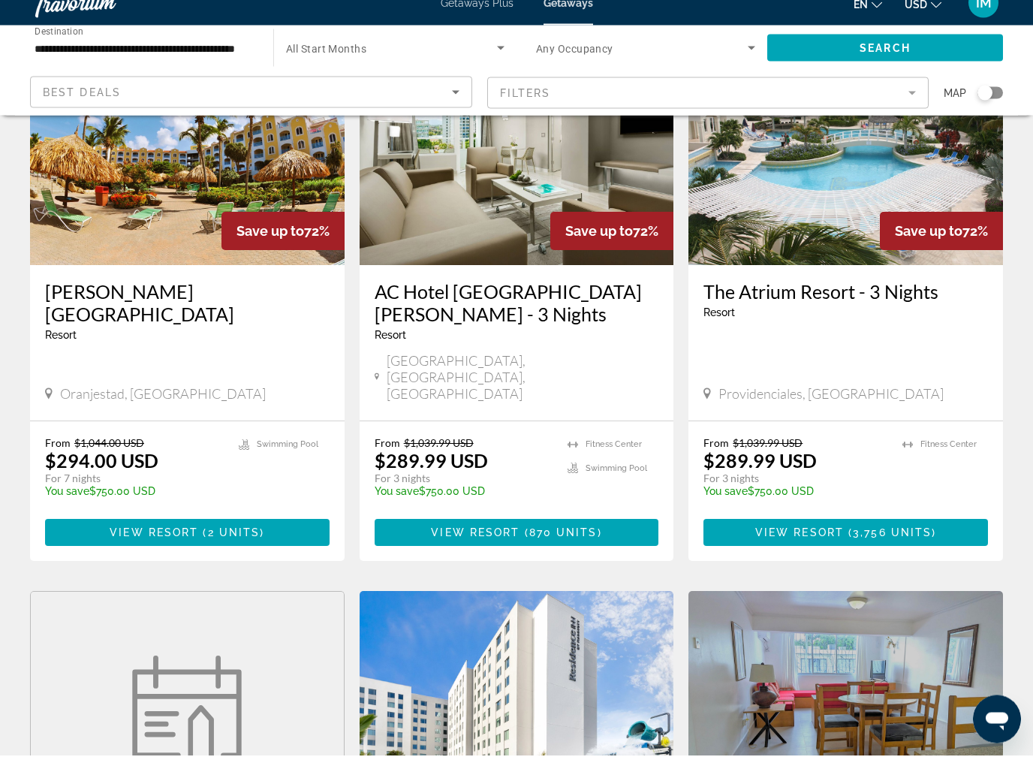
click at [487, 206] on img "Main content" at bounding box center [517, 165] width 315 height 240
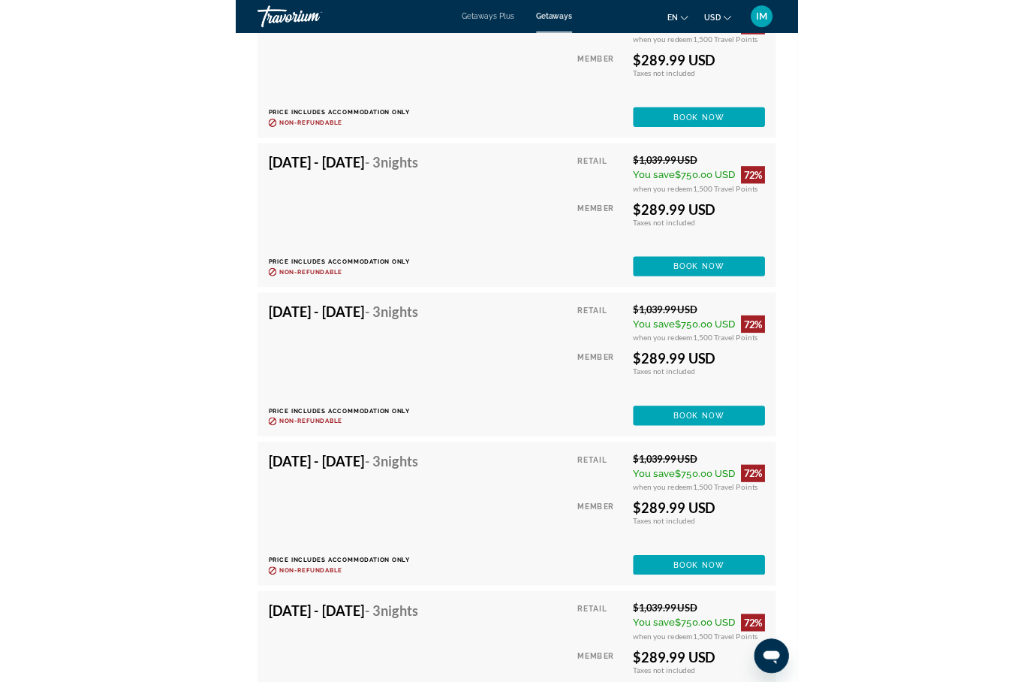
scroll to position [9486, 0]
